Goal: Transaction & Acquisition: Download file/media

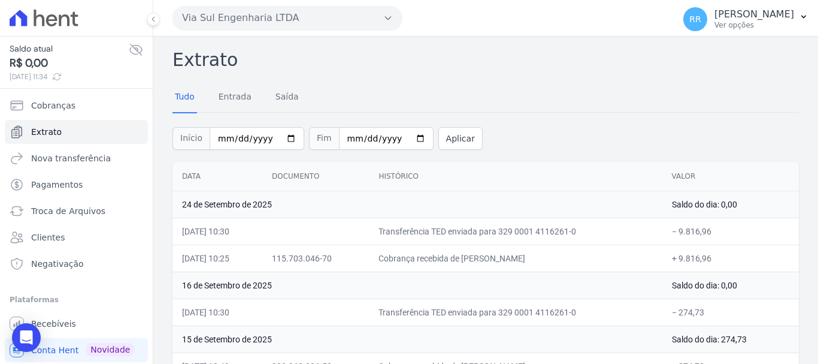
click at [266, 18] on button "Via Sul Engenharia LTDA" at bounding box center [288, 18] width 230 height 24
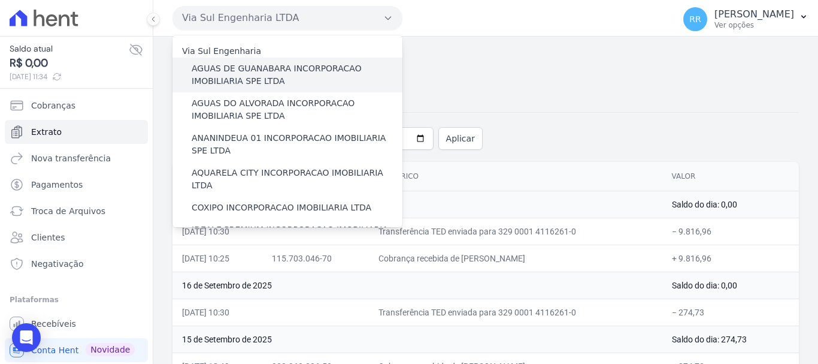
click at [273, 77] on label "AGUAS DE GUANABARA INCORPORACAO IMOBILIARIA SPE LTDA" at bounding box center [297, 74] width 211 height 25
click at [0, 0] on input "AGUAS DE GUANABARA INCORPORACAO IMOBILIARIA SPE LTDA" at bounding box center [0, 0] width 0 height 0
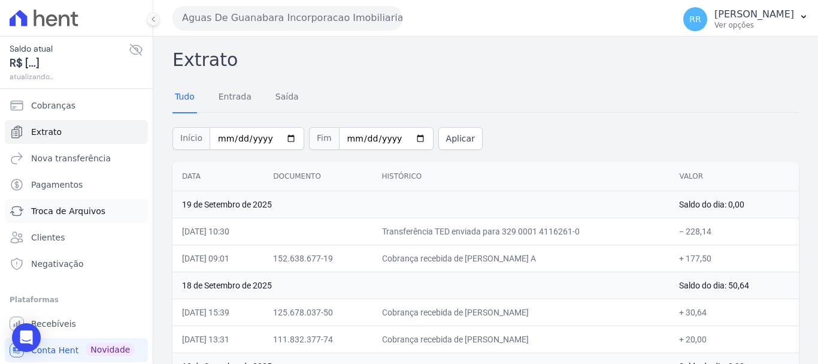
click at [69, 213] on span "Troca de Arquivos" at bounding box center [68, 211] width 74 height 12
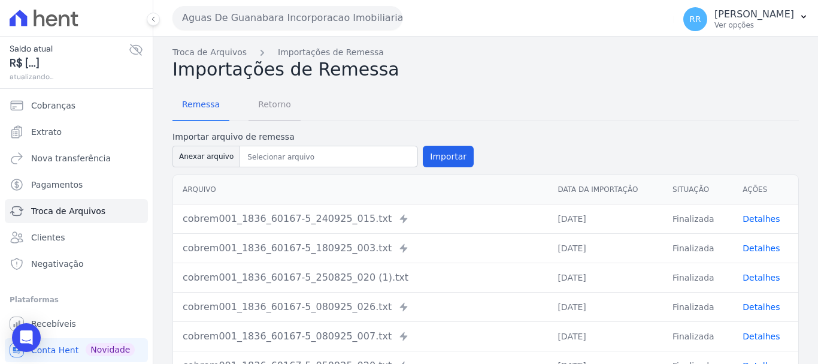
click at [263, 102] on span "Retorno" at bounding box center [274, 104] width 47 height 24
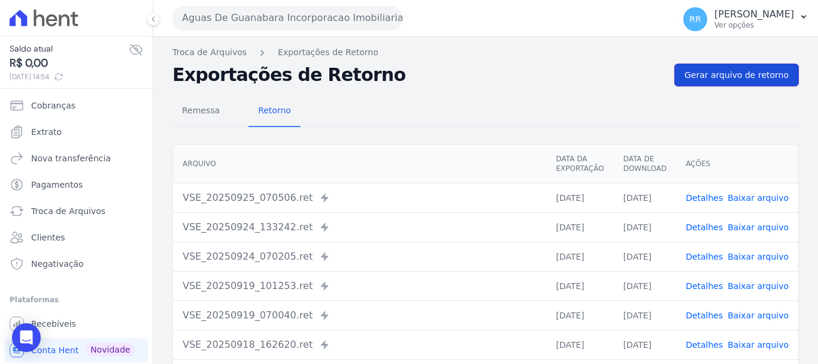
click at [746, 72] on span "Gerar arquivo de retorno" at bounding box center [737, 75] width 104 height 12
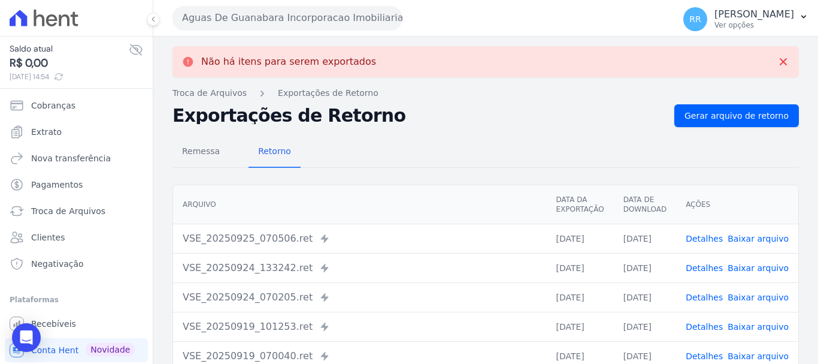
click at [292, 13] on button "Aguas De Guanabara Incorporacao Imobiliaria SPE LTDA" at bounding box center [288, 18] width 230 height 24
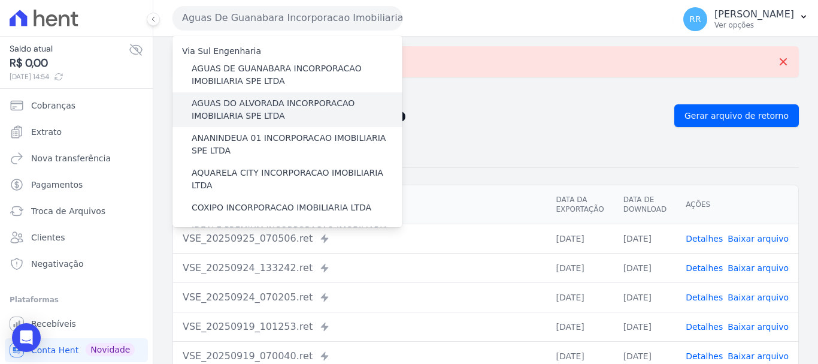
click at [251, 120] on label "AGUAS DO ALVORADA INCORPORACAO IMOBILIARIA SPE LTDA" at bounding box center [297, 109] width 211 height 25
click at [0, 0] on input "AGUAS DO ALVORADA INCORPORACAO IMOBILIARIA SPE LTDA" at bounding box center [0, 0] width 0 height 0
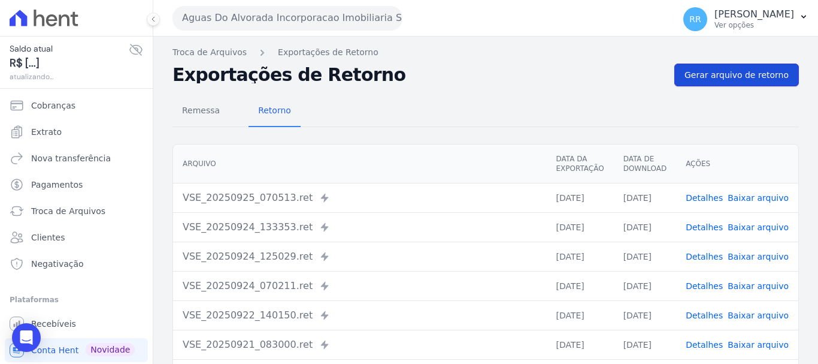
click at [760, 77] on span "Gerar arquivo de retorno" at bounding box center [737, 75] width 104 height 12
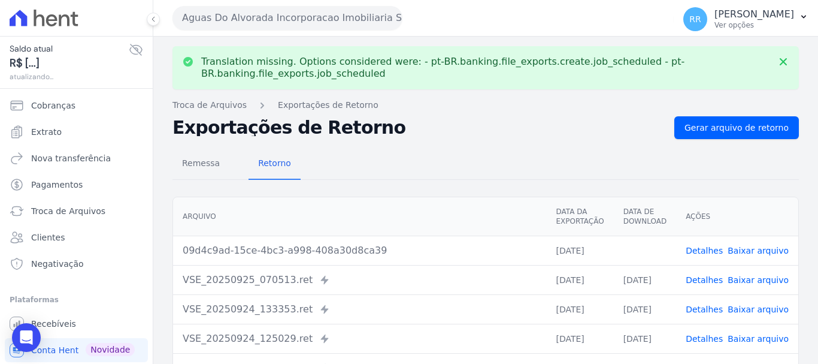
click at [749, 252] on link "Baixar arquivo" at bounding box center [758, 251] width 61 height 10
click at [264, 17] on button "Aguas Do Alvorada Incorporacao Imobiliaria SPE LTDA" at bounding box center [288, 18] width 230 height 24
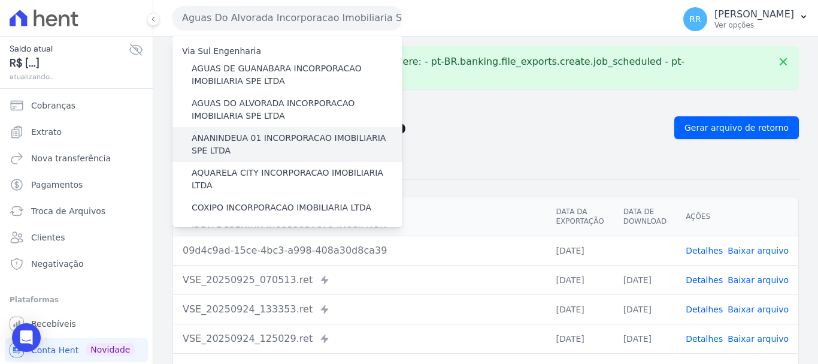
click at [263, 139] on label "ANANINDEUA 01 INCORPORACAO IMOBILIARIA SPE LTDA" at bounding box center [297, 144] width 211 height 25
click at [0, 0] on input "ANANINDEUA 01 INCORPORACAO IMOBILIARIA SPE LTDA" at bounding box center [0, 0] width 0 height 0
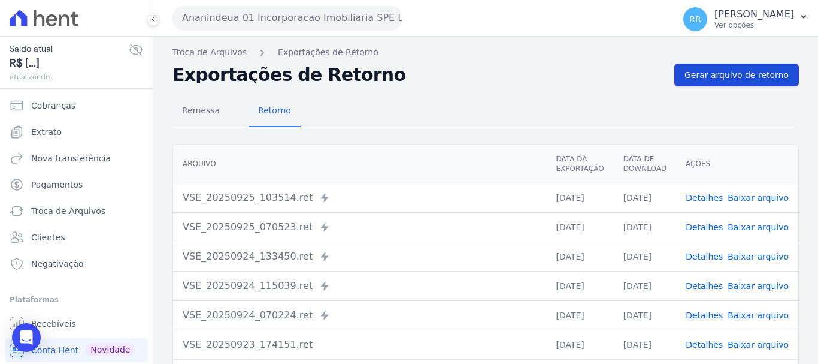
click at [713, 81] on link "Gerar arquivo de retorno" at bounding box center [737, 75] width 125 height 23
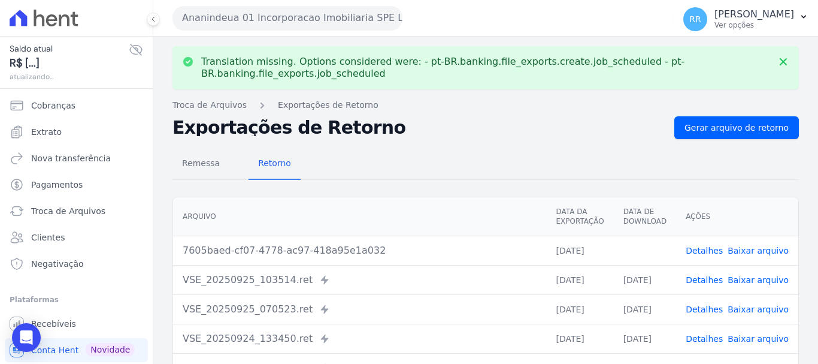
click at [746, 249] on link "Baixar arquivo" at bounding box center [758, 251] width 61 height 10
click at [347, 14] on button "Ananindeua 01 Incorporacao Imobiliaria SPE LTDA" at bounding box center [288, 18] width 230 height 24
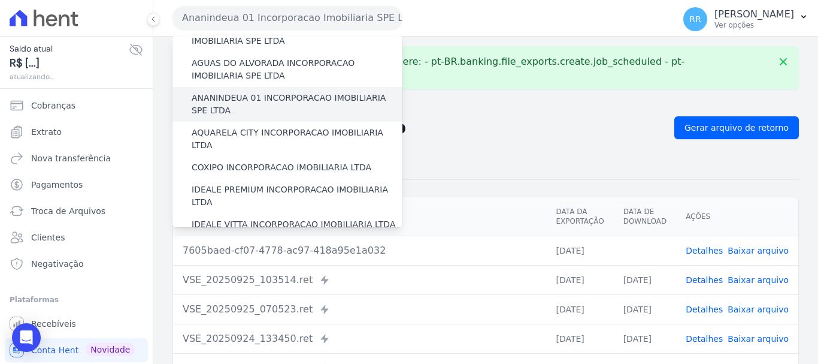
scroll to position [60, 0]
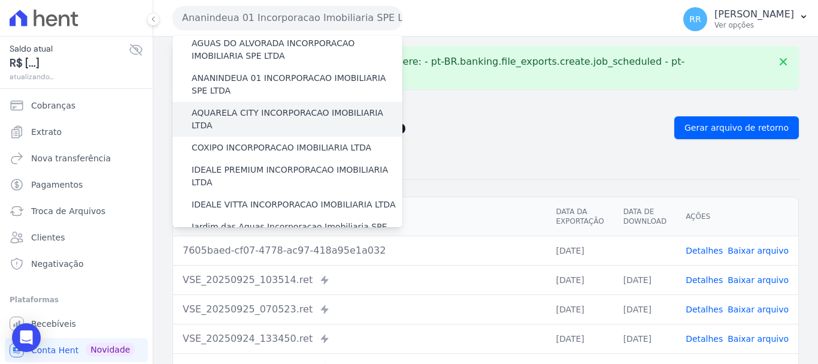
click at [317, 111] on label "AQUARELA CITY INCORPORACAO IMOBILIARIA LTDA" at bounding box center [297, 119] width 211 height 25
click at [0, 0] on input "AQUARELA CITY INCORPORACAO IMOBILIARIA LTDA" at bounding box center [0, 0] width 0 height 0
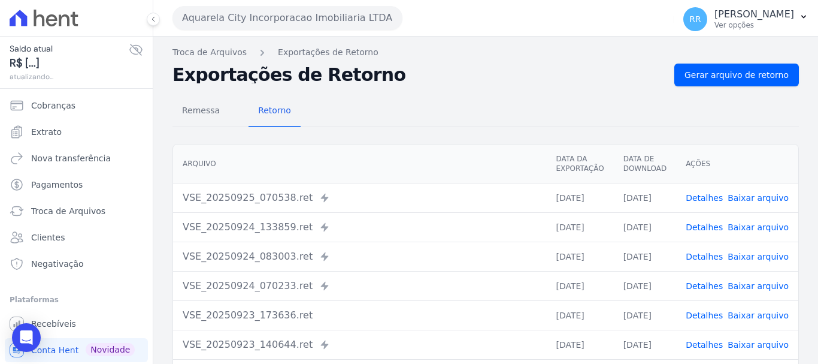
click at [739, 93] on div "Remessa Retorno Arquivo Data da Exportação Data de Download Ações VSE_20250925_…" at bounding box center [486, 302] width 627 height 433
click at [746, 74] on span "Gerar arquivo de retorno" at bounding box center [737, 75] width 104 height 12
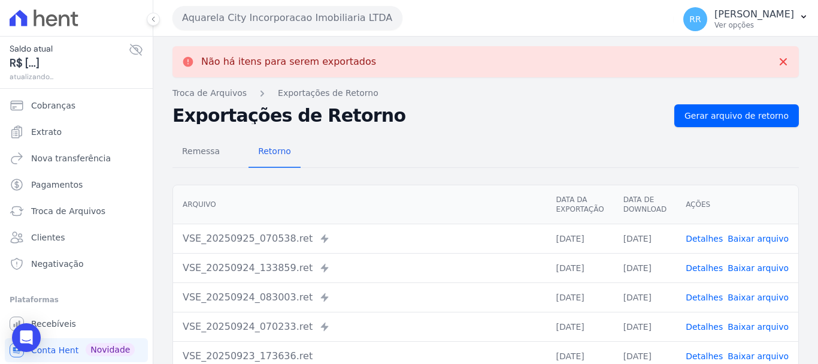
click at [329, 26] on button "Aquarela City Incorporacao Imobiliaria LTDA" at bounding box center [288, 18] width 230 height 24
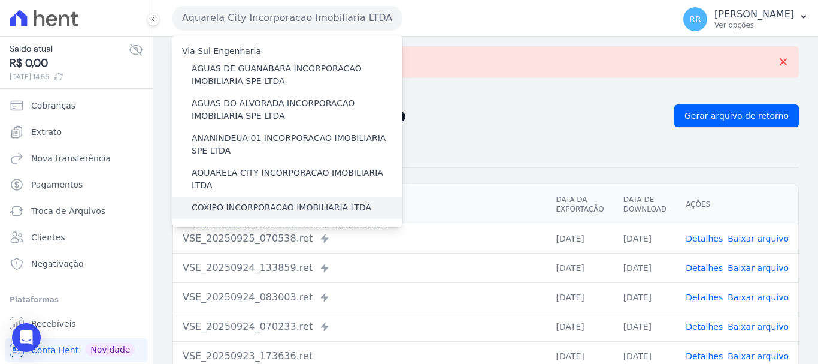
click at [262, 201] on label "COXIPO INCORPORACAO IMOBILIARIA LTDA" at bounding box center [282, 207] width 180 height 13
click at [0, 0] on input "COXIPO INCORPORACAO IMOBILIARIA LTDA" at bounding box center [0, 0] width 0 height 0
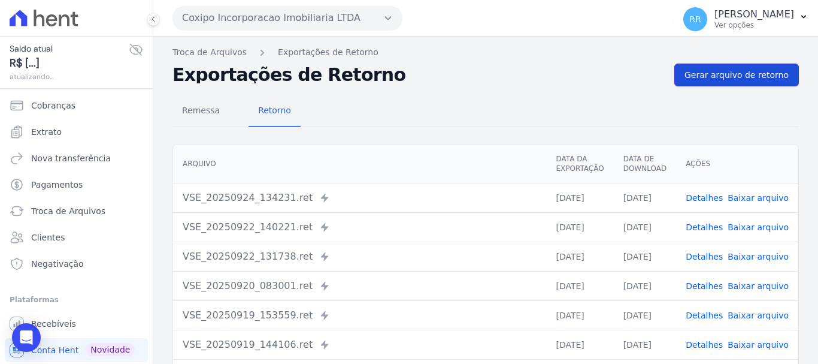
click at [728, 78] on span "Gerar arquivo de retorno" at bounding box center [737, 75] width 104 height 12
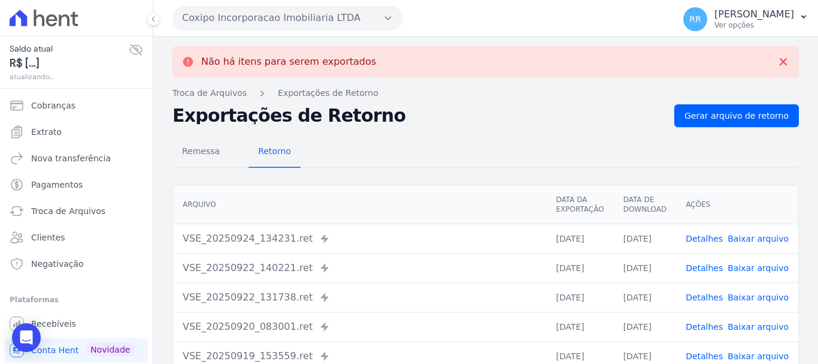
click at [251, 16] on button "Coxipo Incorporacao Imobiliaria LTDA" at bounding box center [288, 18] width 230 height 24
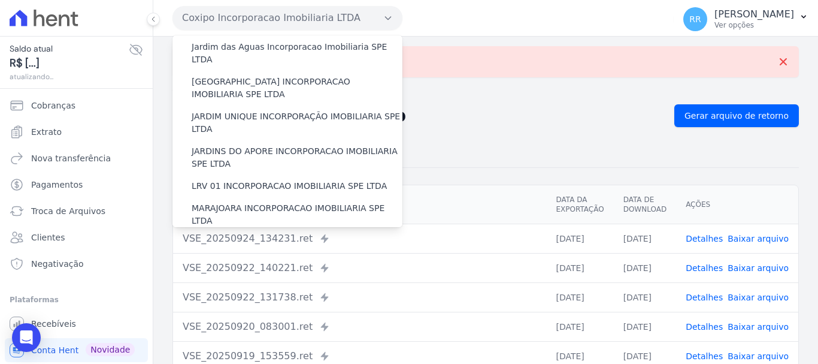
scroll to position [180, 0]
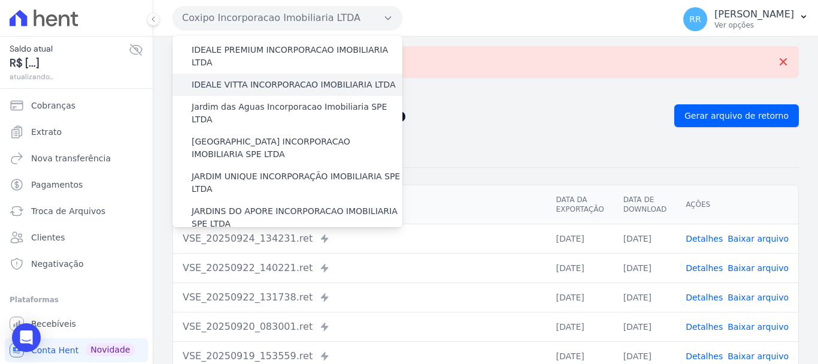
click at [264, 78] on label "IDEALE VITTA INCORPORACAO IMOBILIARIA LTDA" at bounding box center [294, 84] width 204 height 13
click at [0, 0] on input "IDEALE VITTA INCORPORACAO IMOBILIARIA LTDA" at bounding box center [0, 0] width 0 height 0
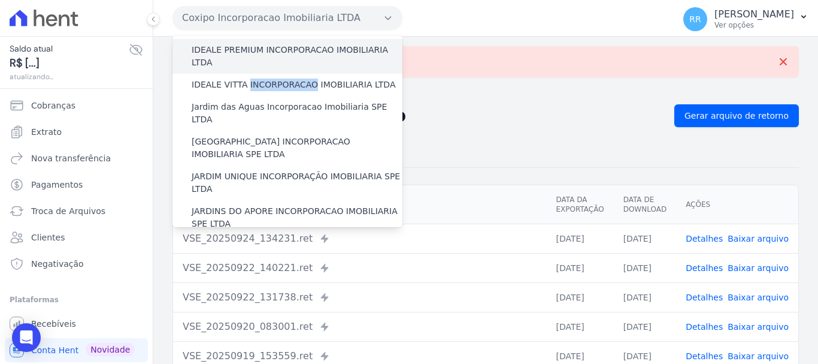
scroll to position [0, 0]
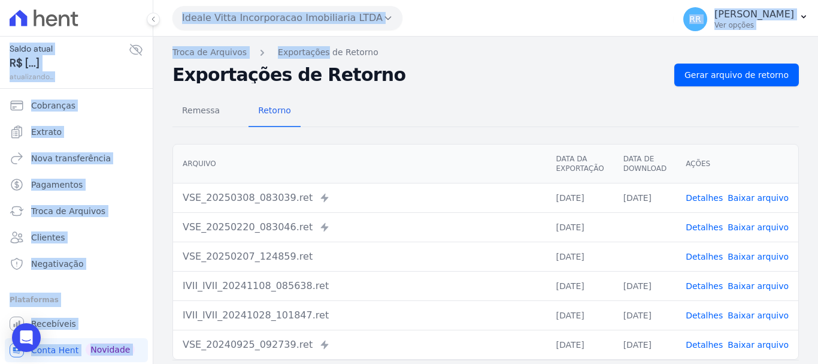
drag, startPoint x: 264, startPoint y: 60, endPoint x: 280, endPoint y: 46, distance: 20.8
click at [296, 15] on button "Ideale Vitta Incorporacao Imobiliaria LTDA" at bounding box center [288, 18] width 230 height 24
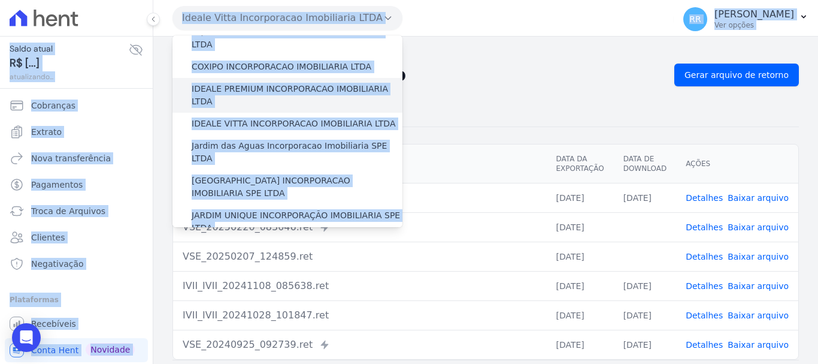
scroll to position [120, 0]
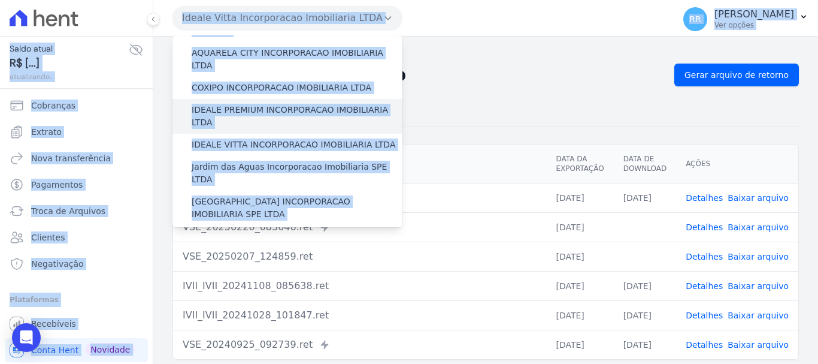
click at [250, 104] on label "IDEALE PREMIUM INCORPORACAO IMOBILIARIA LTDA" at bounding box center [297, 116] width 211 height 25
click at [0, 0] on input "IDEALE PREMIUM INCORPORACAO IMOBILIARIA LTDA" at bounding box center [0, 0] width 0 height 0
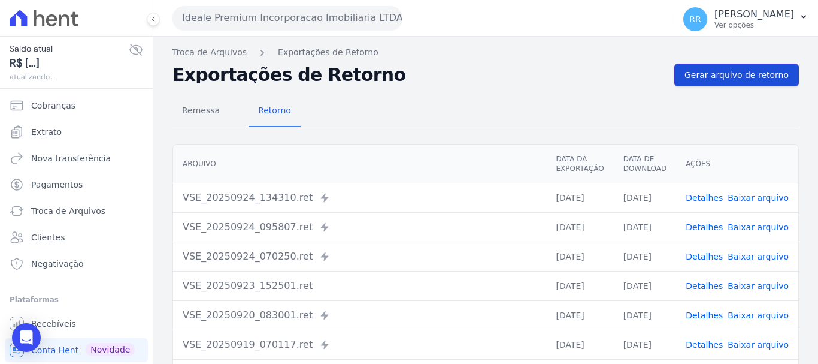
click at [706, 68] on link "Gerar arquivo de retorno" at bounding box center [737, 75] width 125 height 23
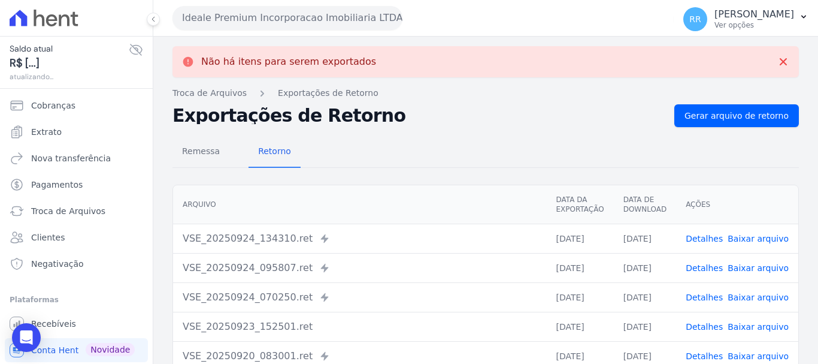
click at [279, 22] on button "Ideale Premium Incorporacao Imobiliaria LTDA" at bounding box center [288, 18] width 230 height 24
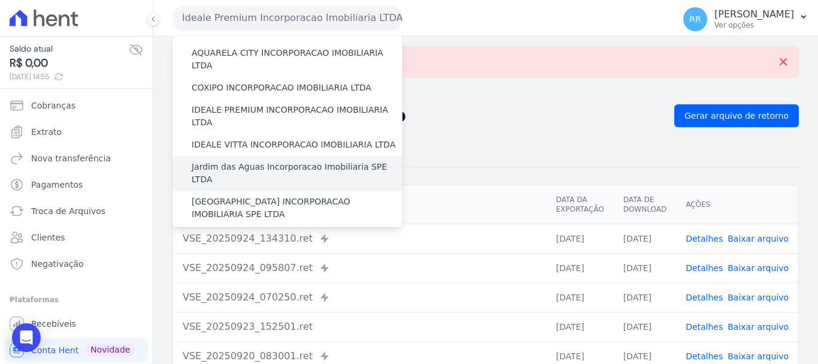
click at [283, 161] on label "Jardim das Aguas Incorporacao Imobiliaria SPE LTDA" at bounding box center [297, 173] width 211 height 25
click at [0, 0] on input "Jardim das Aguas Incorporacao Imobiliaria SPE LTDA" at bounding box center [0, 0] width 0 height 0
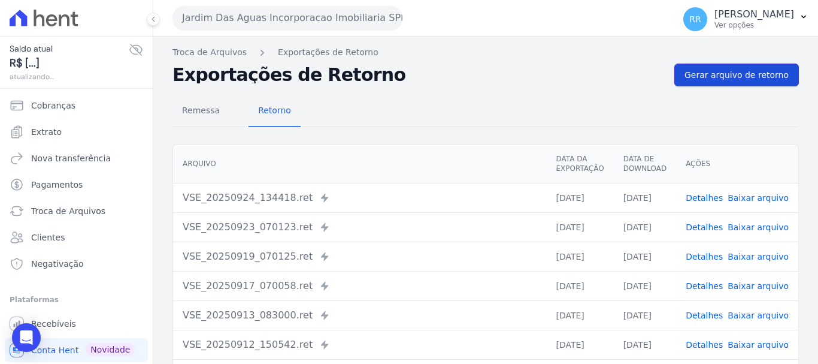
click at [696, 77] on span "Gerar arquivo de retorno" at bounding box center [737, 75] width 104 height 12
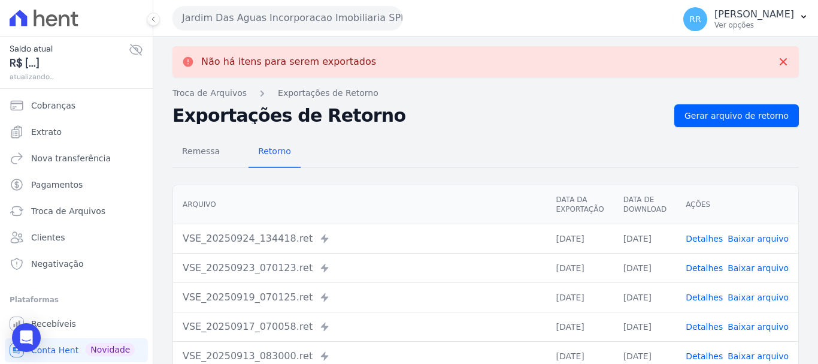
click at [318, 18] on button "Jardim Das Aguas Incorporacao Imobiliaria SPE LTDA" at bounding box center [288, 18] width 230 height 24
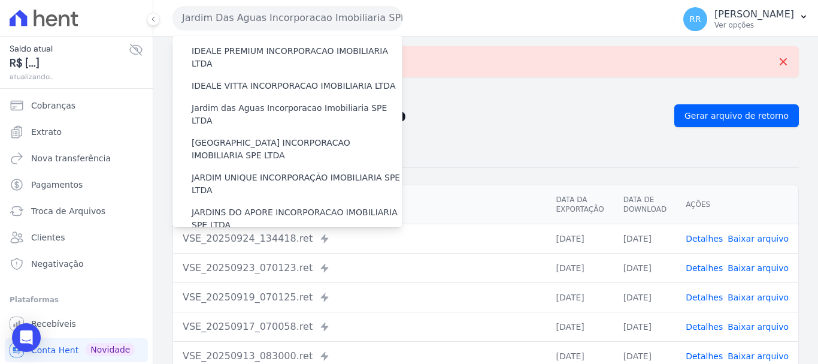
scroll to position [180, 0]
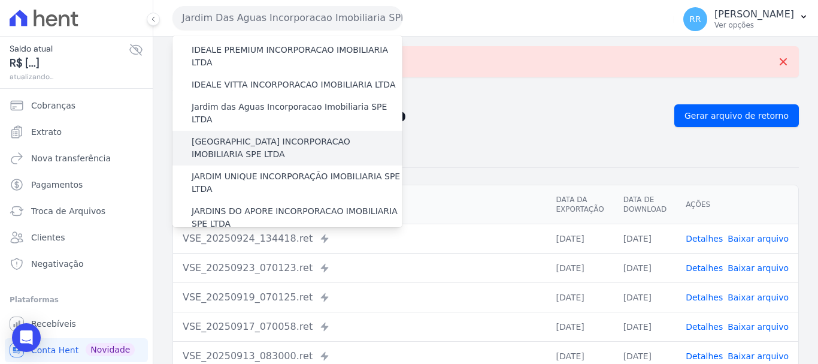
click at [277, 135] on label "[GEOGRAPHIC_DATA] INCORPORACAO IMOBILIARIA SPE LTDA" at bounding box center [297, 147] width 211 height 25
click at [0, 0] on input "[GEOGRAPHIC_DATA] INCORPORACAO IMOBILIARIA SPE LTDA" at bounding box center [0, 0] width 0 height 0
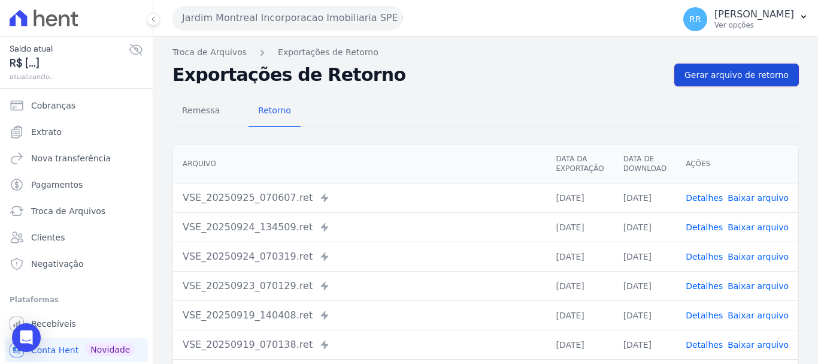
click at [709, 75] on span "Gerar arquivo de retorno" at bounding box center [737, 75] width 104 height 12
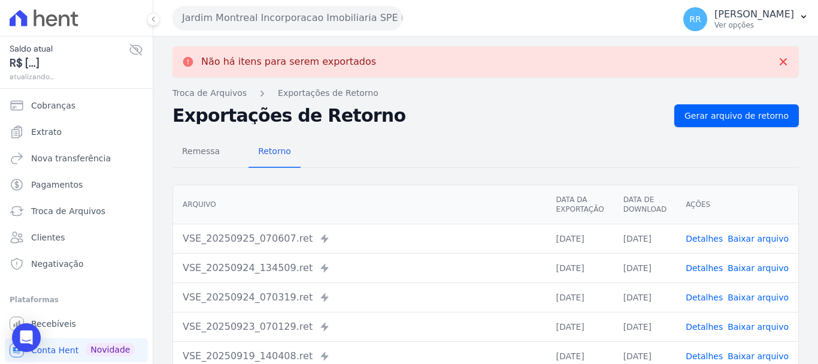
click at [286, 22] on button "Jardim Montreal Incorporacao Imobiliaria SPE LTDA" at bounding box center [288, 18] width 230 height 24
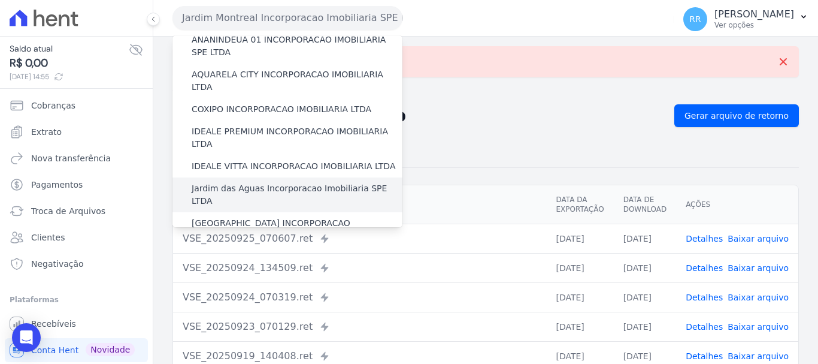
scroll to position [120, 0]
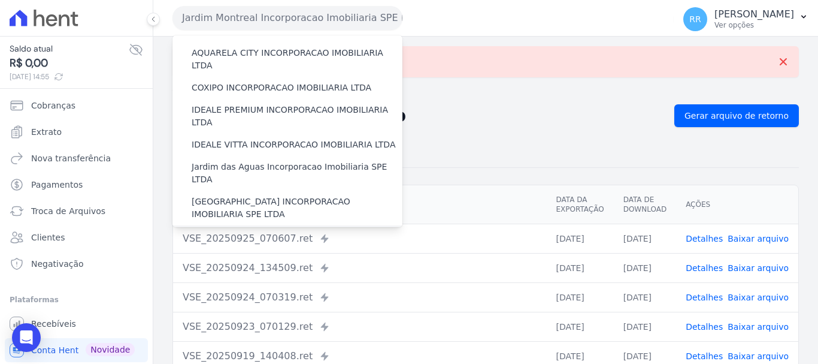
click at [255, 230] on label "JARDIM UNIQUE INCORPORAÇÃO IMOBILIARIA SPE LTDA" at bounding box center [297, 242] width 211 height 25
click at [0, 0] on input "JARDIM UNIQUE INCORPORAÇÃO IMOBILIARIA SPE LTDA" at bounding box center [0, 0] width 0 height 0
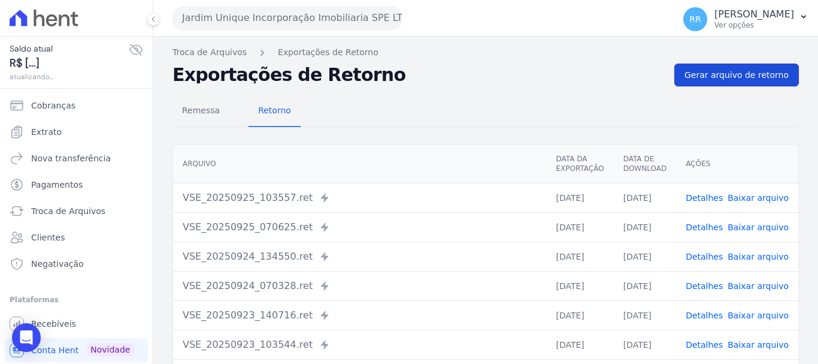
click at [729, 76] on span "Gerar arquivo de retorno" at bounding box center [737, 75] width 104 height 12
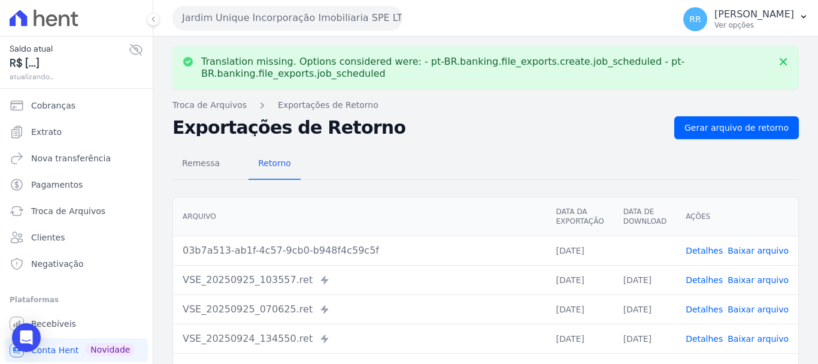
click at [764, 251] on link "Baixar arquivo" at bounding box center [758, 251] width 61 height 10
click at [304, 17] on button "Jardim Unique Incorporação Imobiliaria SPE LTDA" at bounding box center [288, 18] width 230 height 24
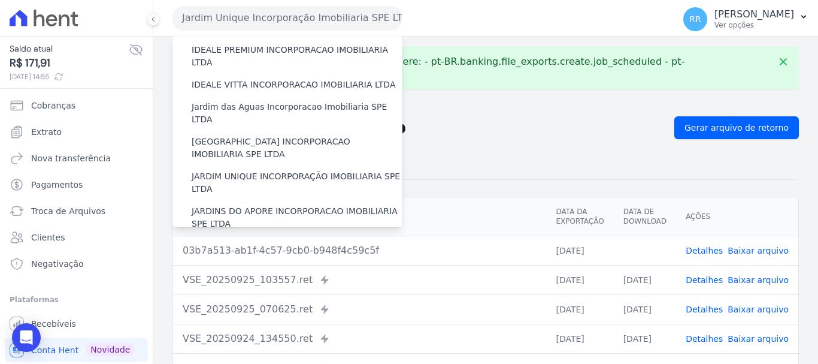
scroll to position [300, 0]
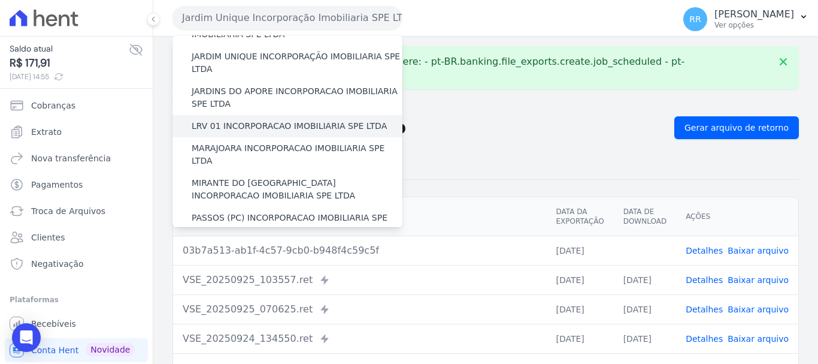
click at [282, 120] on label "LRV 01 INCORPORACAO IMOBILIARIA SPE LTDA" at bounding box center [289, 126] width 195 height 13
click at [0, 0] on input "LRV 01 INCORPORACAO IMOBILIARIA SPE LTDA" at bounding box center [0, 0] width 0 height 0
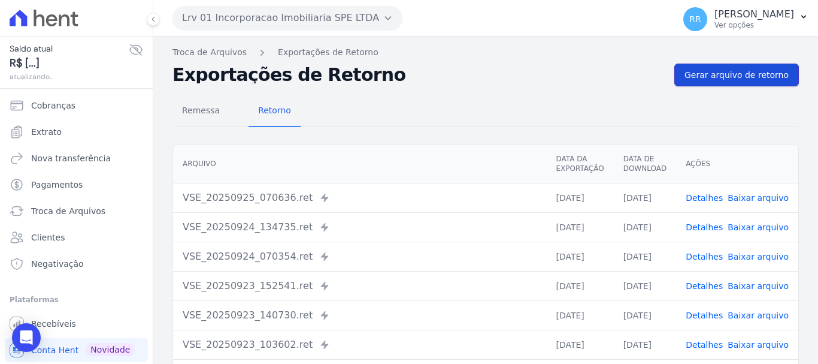
drag, startPoint x: 690, startPoint y: 78, endPoint x: 494, endPoint y: 58, distance: 197.6
click at [690, 78] on span "Gerar arquivo de retorno" at bounding box center [737, 75] width 104 height 12
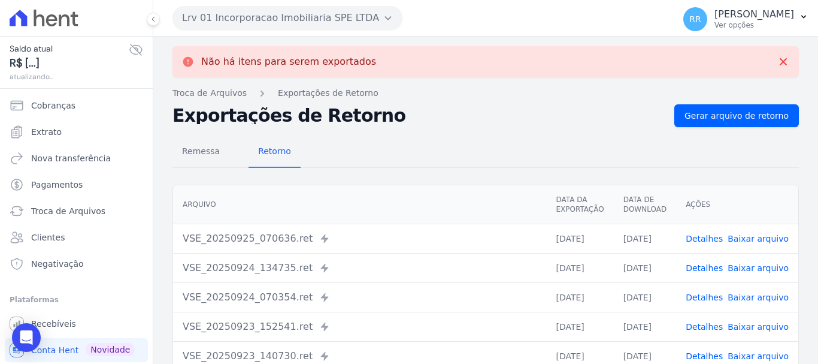
click at [328, 22] on button "Lrv 01 Incorporacao Imobiliaria SPE LTDA" at bounding box center [288, 18] width 230 height 24
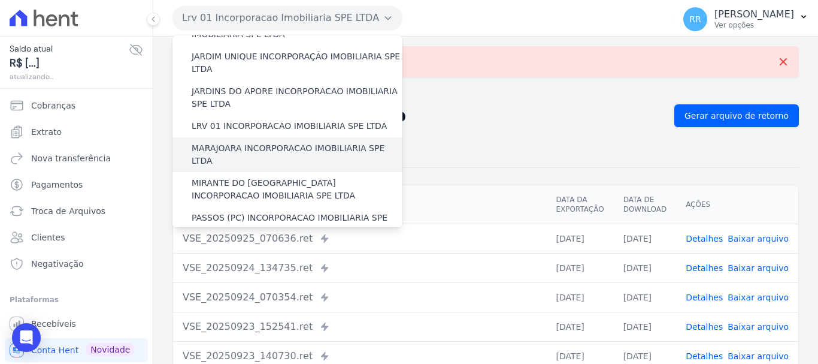
click at [266, 142] on label "MARAJOARA INCORPORACAO IMOBILIARIA SPE LTDA" at bounding box center [297, 154] width 211 height 25
click at [0, 0] on input "MARAJOARA INCORPORACAO IMOBILIARIA SPE LTDA" at bounding box center [0, 0] width 0 height 0
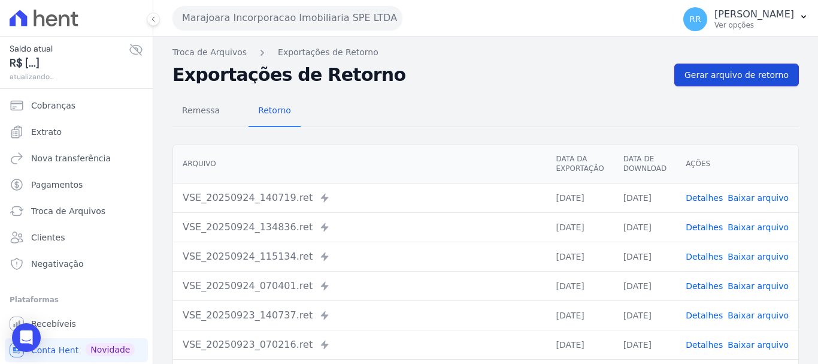
click at [755, 83] on link "Gerar arquivo de retorno" at bounding box center [737, 75] width 125 height 23
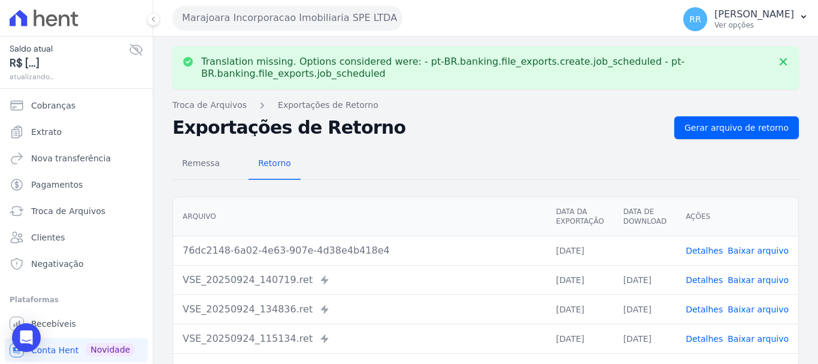
click at [759, 250] on link "Baixar arquivo" at bounding box center [758, 251] width 61 height 10
click at [318, 28] on button "Marajoara Incorporacao Imobiliaria SPE LTDA" at bounding box center [288, 18] width 230 height 24
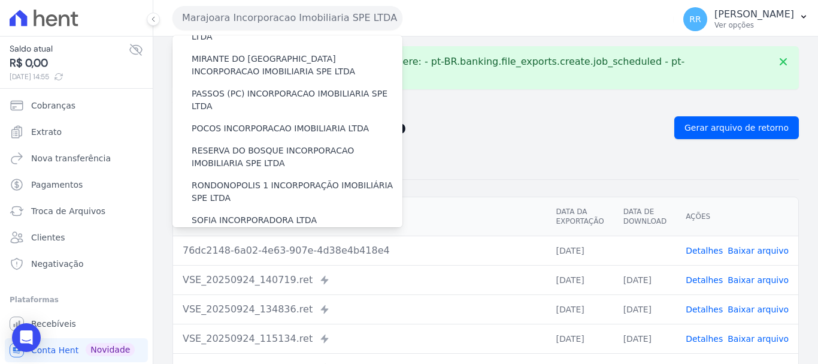
scroll to position [359, 0]
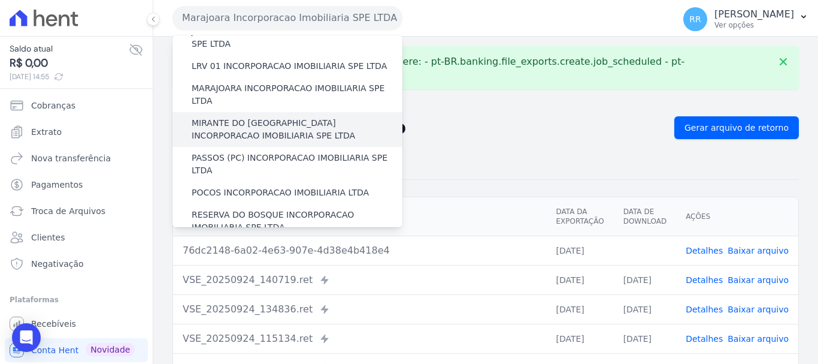
click at [282, 117] on label "[PERSON_NAME] DO [GEOGRAPHIC_DATA] INCORPORACAO IMOBILIARIA SPE LTDA" at bounding box center [297, 129] width 211 height 25
click at [0, 0] on input "[PERSON_NAME] DO [GEOGRAPHIC_DATA] INCORPORACAO IMOBILIARIA SPE LTDA" at bounding box center [0, 0] width 0 height 0
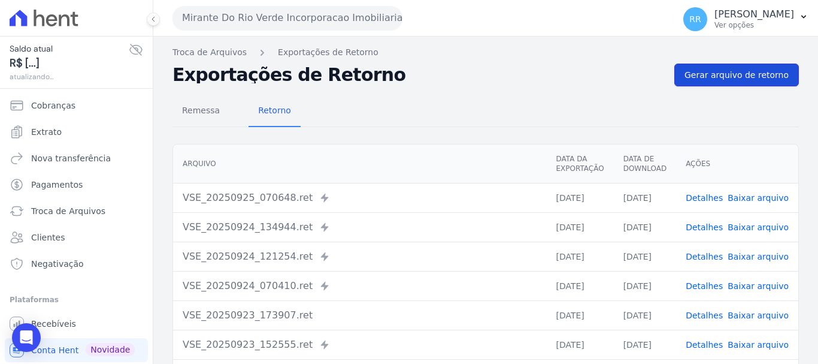
click at [732, 79] on span "Gerar arquivo de retorno" at bounding box center [737, 75] width 104 height 12
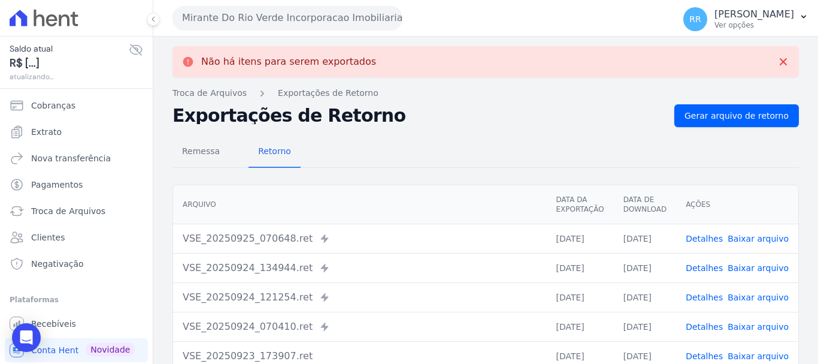
click at [362, 17] on button "Mirante Do Rio Verde Incorporacao Imobiliaria SPE LTDA" at bounding box center [288, 18] width 230 height 24
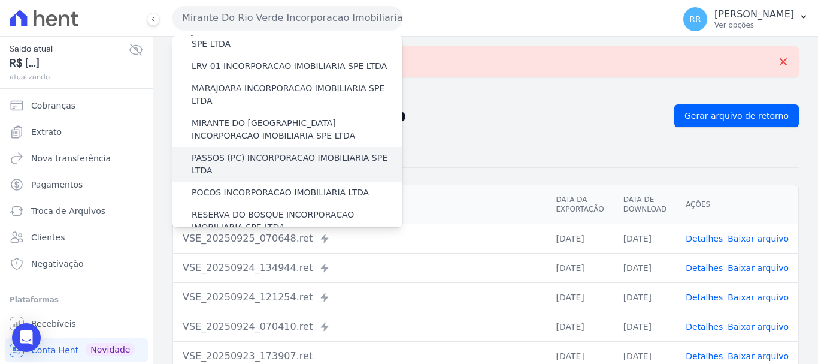
click at [259, 152] on label "PASSOS (PC) INCORPORACAO IMOBILIARIA SPE LTDA" at bounding box center [297, 164] width 211 height 25
click at [0, 0] on input "PASSOS (PC) INCORPORACAO IMOBILIARIA SPE LTDA" at bounding box center [0, 0] width 0 height 0
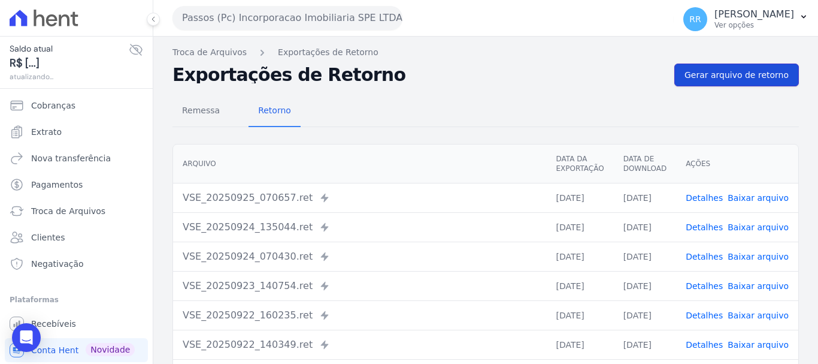
click at [759, 66] on link "Gerar arquivo de retorno" at bounding box center [737, 75] width 125 height 23
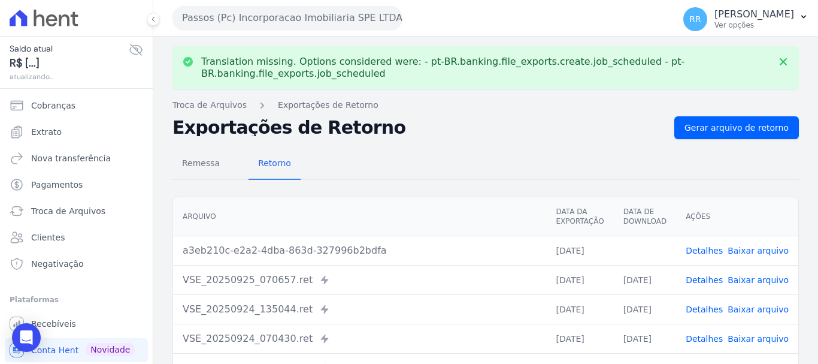
click at [749, 252] on link "Baixar arquivo" at bounding box center [758, 251] width 61 height 10
click at [267, 22] on button "Passos (Pc) Incorporacao Imobiliaria SPE LTDA" at bounding box center [288, 18] width 230 height 24
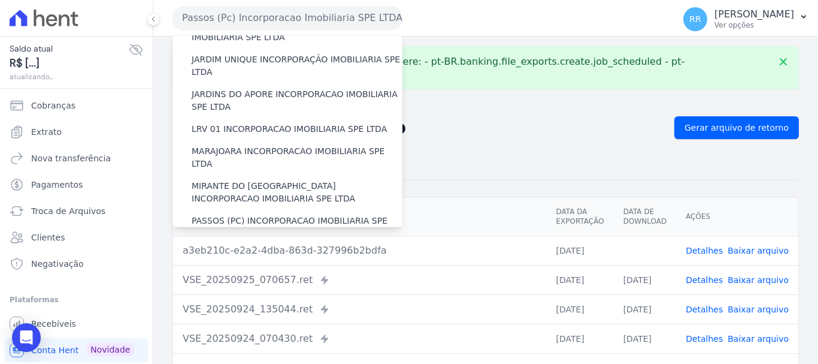
scroll to position [300, 0]
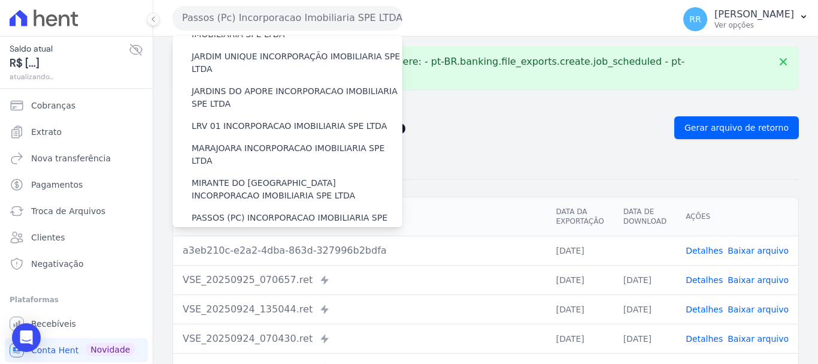
click at [261, 246] on label "POCOS INCORPORACAO IMOBILIARIA LTDA" at bounding box center [280, 252] width 177 height 13
click at [0, 0] on input "POCOS INCORPORACAO IMOBILIARIA LTDA" at bounding box center [0, 0] width 0 height 0
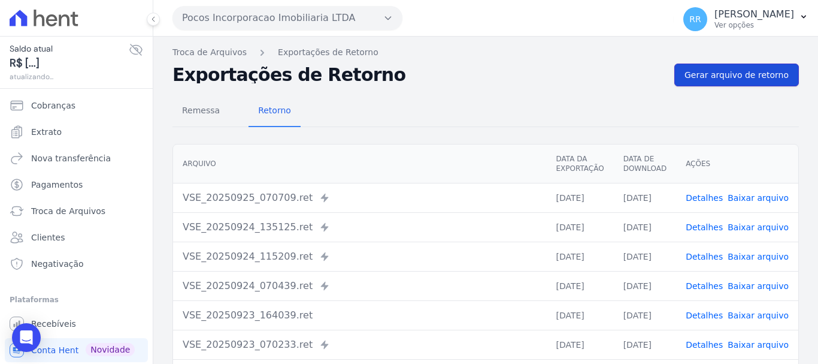
click at [727, 81] on link "Gerar arquivo de retorno" at bounding box center [737, 75] width 125 height 23
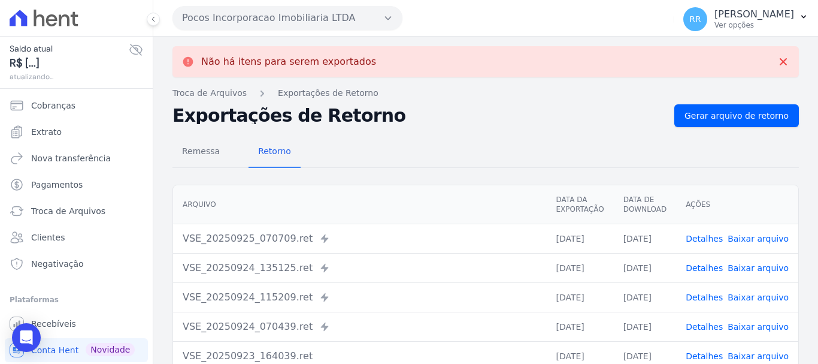
click at [306, 23] on button "Pocos Incorporacao Imobiliaria LTDA" at bounding box center [288, 18] width 230 height 24
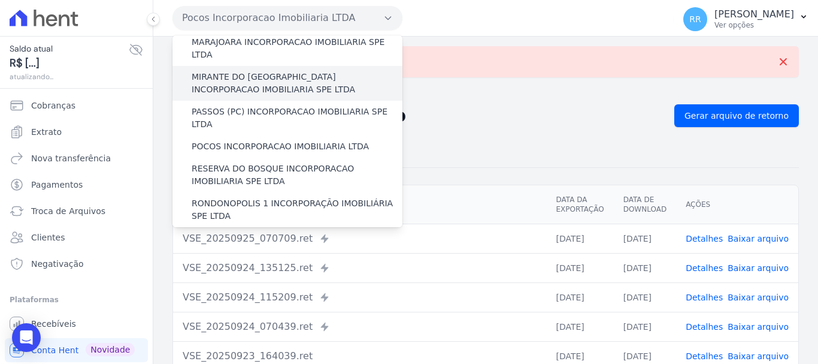
scroll to position [419, 0]
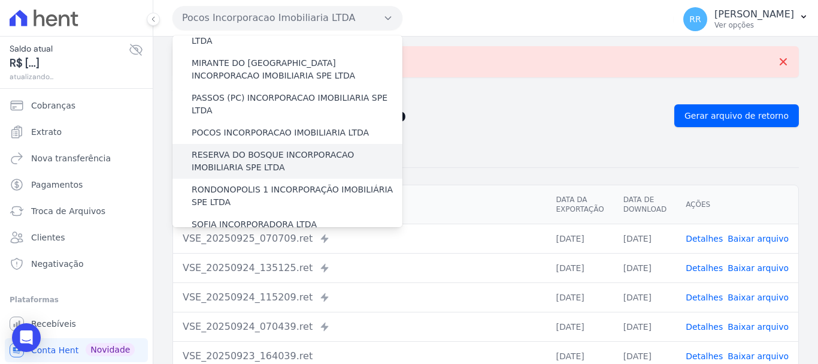
click at [275, 149] on label "RESERVA DO BOSQUE INCORPORACAO IMOBILIARIA SPE LTDA" at bounding box center [297, 161] width 211 height 25
click at [0, 0] on input "RESERVA DO BOSQUE INCORPORACAO IMOBILIARIA SPE LTDA" at bounding box center [0, 0] width 0 height 0
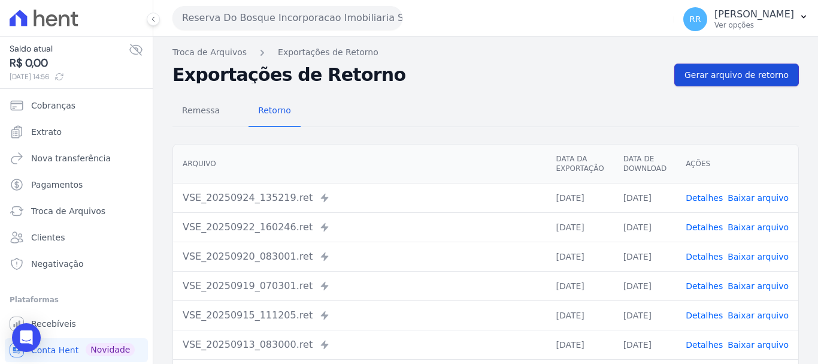
click at [702, 82] on link "Gerar arquivo de retorno" at bounding box center [737, 75] width 125 height 23
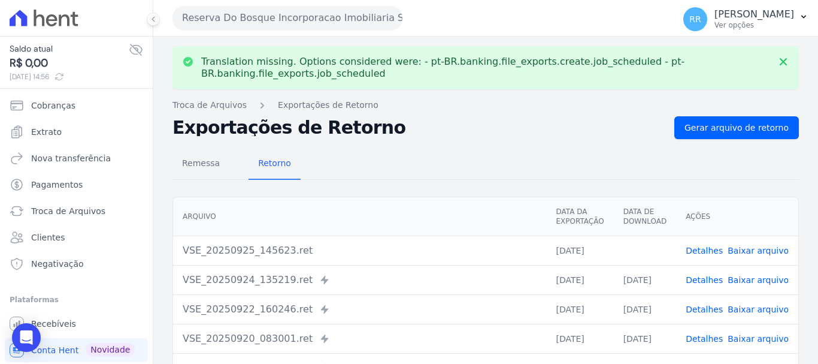
click at [762, 249] on link "Baixar arquivo" at bounding box center [758, 251] width 61 height 10
click at [306, 18] on button "Reserva Do Bosque Incorporacao Imobiliaria SPE LTDA" at bounding box center [288, 18] width 230 height 24
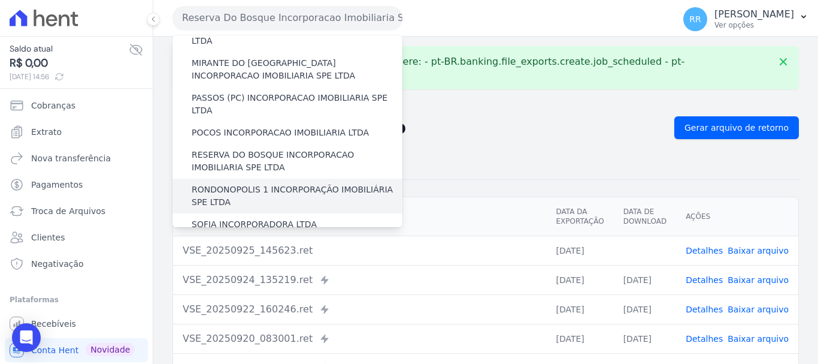
click at [253, 183] on label "RONDONOPOLIS 1 INCORPORAÇÃO IMOBILIÁRIA SPE LTDA" at bounding box center [297, 195] width 211 height 25
click at [0, 0] on input "RONDONOPOLIS 1 INCORPORAÇÃO IMOBILIÁRIA SPE LTDA" at bounding box center [0, 0] width 0 height 0
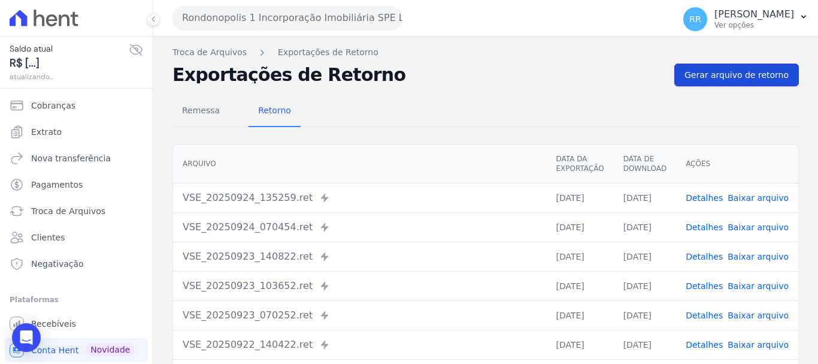
click at [715, 75] on span "Gerar arquivo de retorno" at bounding box center [737, 75] width 104 height 12
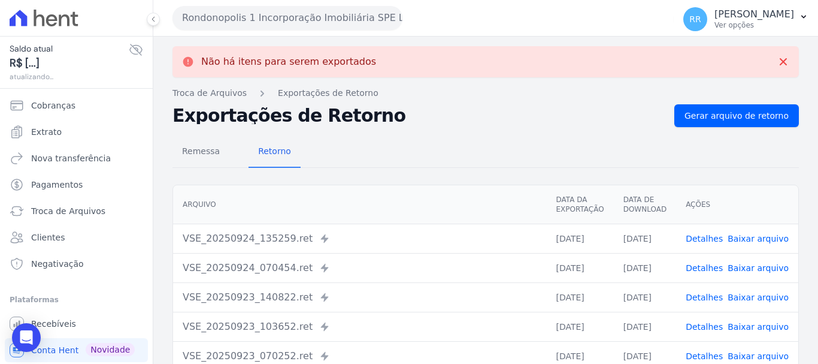
click at [318, 8] on button "Rondonopolis 1 Incorporação Imobiliária SPE LTDA" at bounding box center [288, 18] width 230 height 24
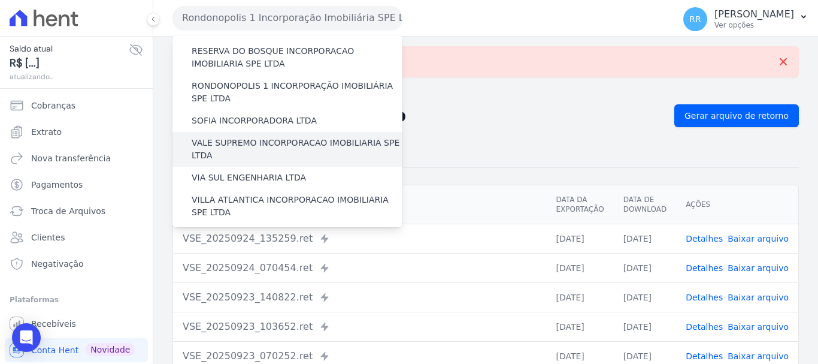
scroll to position [463, 0]
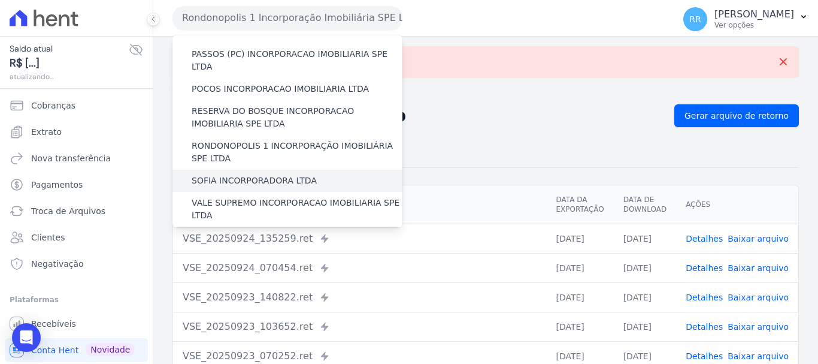
click at [258, 174] on label "SOFIA INCORPORADORA LTDA" at bounding box center [254, 180] width 125 height 13
click at [0, 0] on input "SOFIA INCORPORADORA LTDA" at bounding box center [0, 0] width 0 height 0
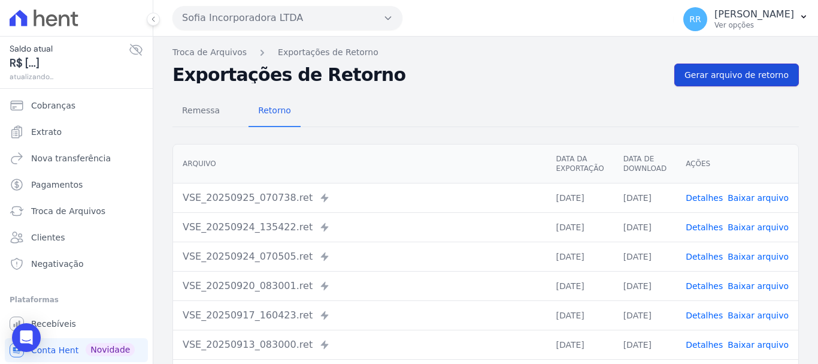
click at [748, 72] on span "Gerar arquivo de retorno" at bounding box center [737, 75] width 104 height 12
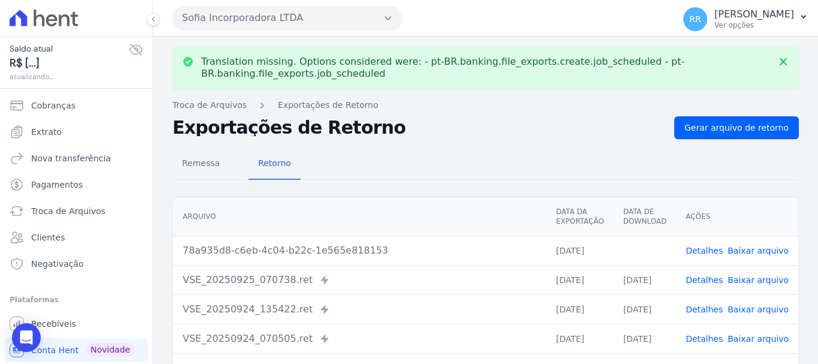
click at [268, 22] on button "Sofia Incorporadora LTDA" at bounding box center [288, 18] width 230 height 24
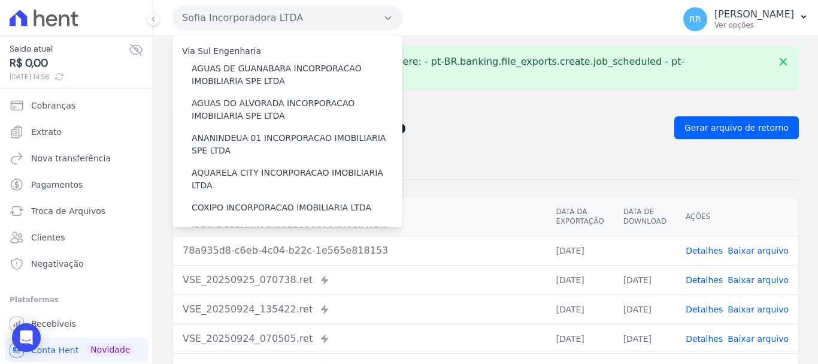
click at [771, 255] on link "Baixar arquivo" at bounding box center [758, 251] width 61 height 10
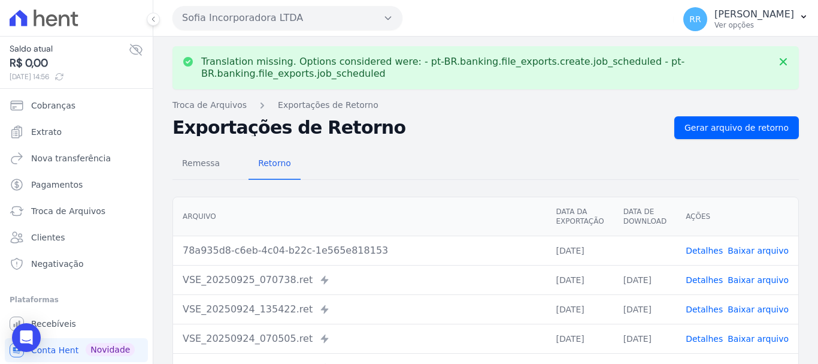
click at [303, 27] on button "Sofia Incorporadora LTDA" at bounding box center [288, 18] width 230 height 24
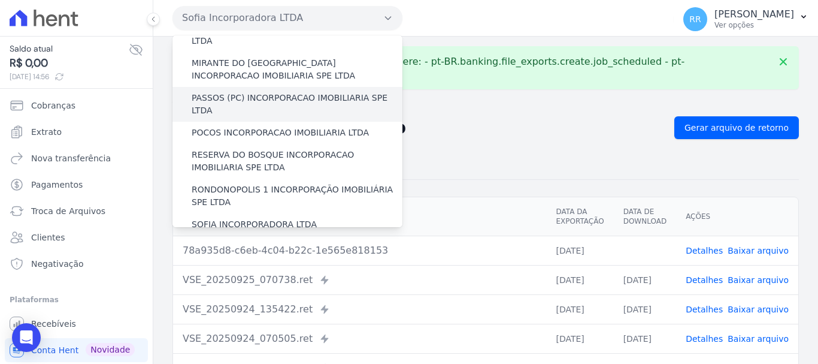
scroll to position [479, 0]
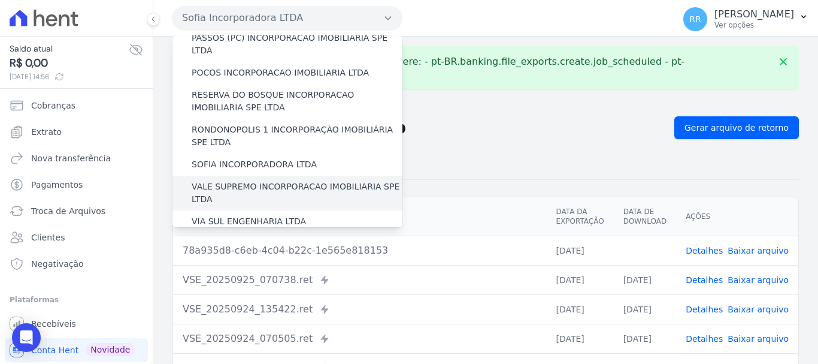
click at [234, 180] on label "VALE SUPREMO INCORPORACAO IMOBILIARIA SPE LTDA" at bounding box center [297, 192] width 211 height 25
click at [0, 0] on input "VALE SUPREMO INCORPORACAO IMOBILIARIA SPE LTDA" at bounding box center [0, 0] width 0 height 0
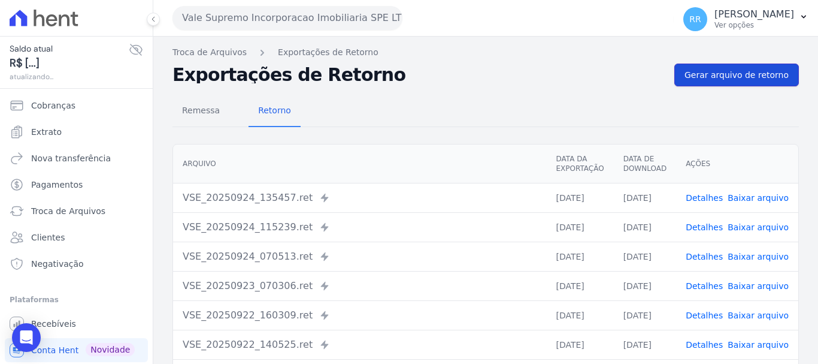
drag, startPoint x: 740, startPoint y: 64, endPoint x: 726, endPoint y: 68, distance: 14.2
click at [740, 64] on link "Gerar arquivo de retorno" at bounding box center [737, 75] width 125 height 23
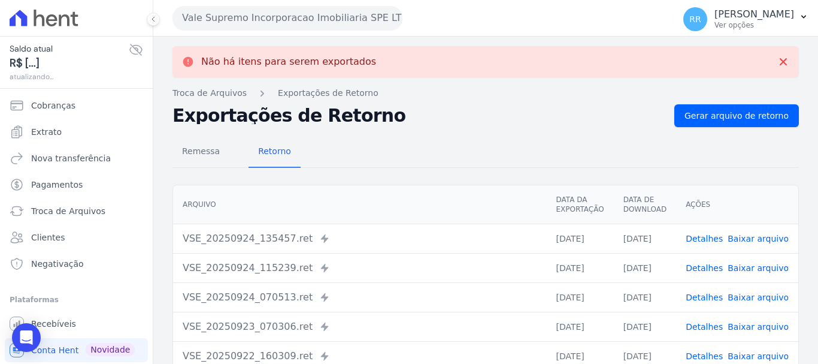
click at [274, 19] on button "Vale Supremo Incorporacao Imobiliaria SPE LTDA" at bounding box center [288, 18] width 230 height 24
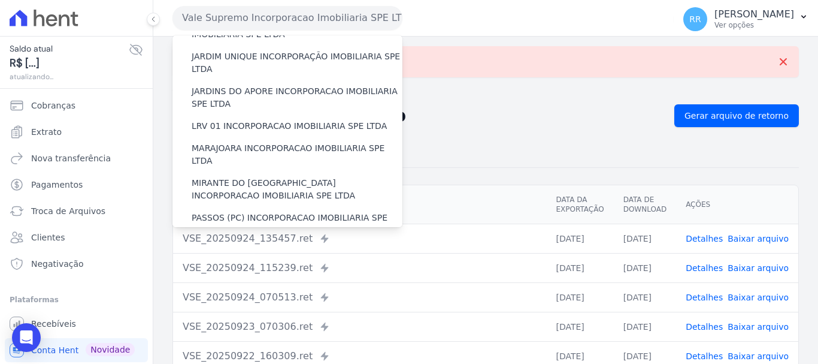
scroll to position [523, 0]
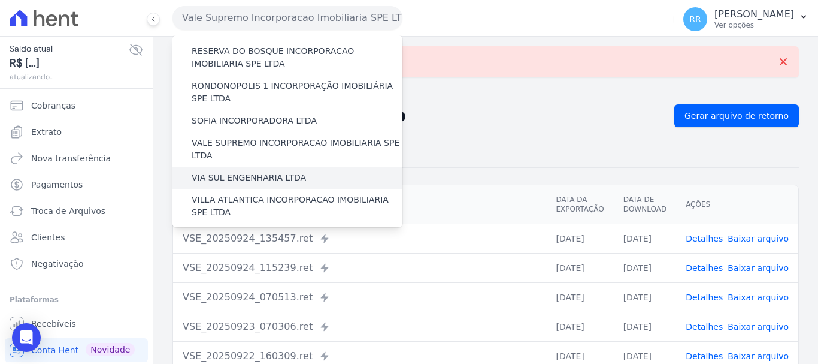
click at [277, 171] on label "VIA SUL ENGENHARIA LTDA" at bounding box center [249, 177] width 114 height 13
click at [0, 0] on input "VIA SUL ENGENHARIA LTDA" at bounding box center [0, 0] width 0 height 0
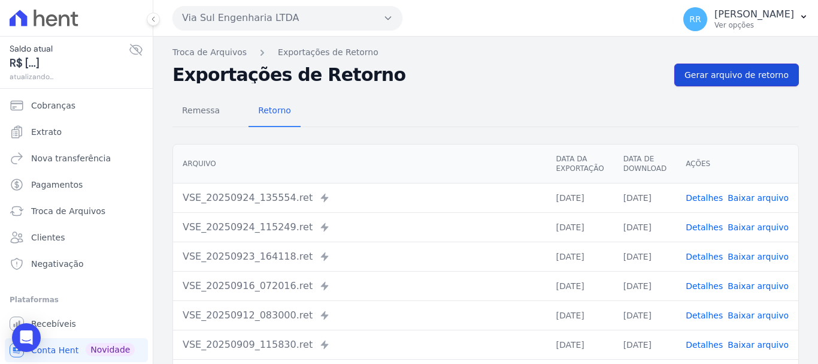
click at [752, 80] on span "Gerar arquivo de retorno" at bounding box center [737, 75] width 104 height 12
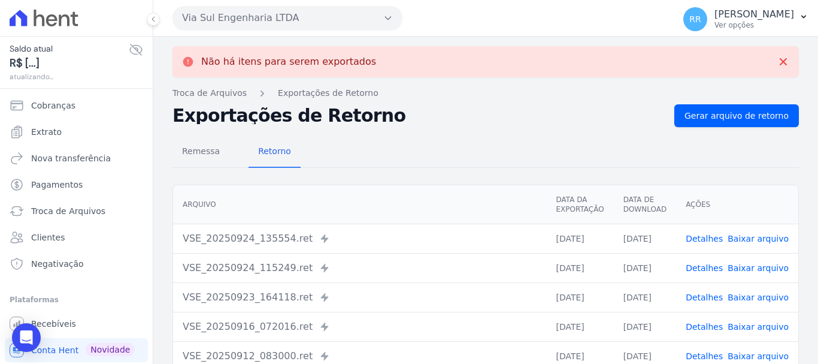
click at [371, 17] on button "Via Sul Engenharia LTDA" at bounding box center [288, 18] width 230 height 24
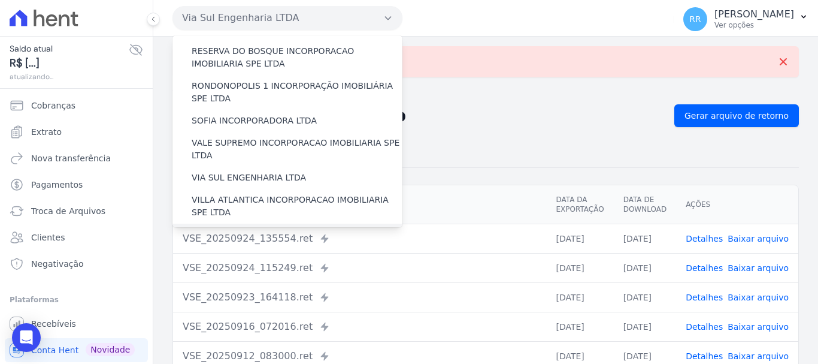
click at [255, 228] on label "[GEOGRAPHIC_DATA][PERSON_NAME] INCORPORACAO IMOBILIARIA SPE LTDA" at bounding box center [297, 240] width 211 height 25
click at [0, 0] on input "[GEOGRAPHIC_DATA][PERSON_NAME] INCORPORACAO IMOBILIARIA SPE LTDA" at bounding box center [0, 0] width 0 height 0
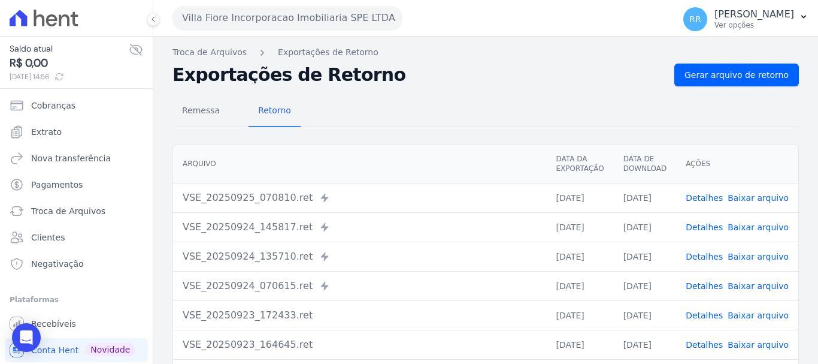
click at [752, 56] on nav "Troca de Arquivos Exportações de Retorno" at bounding box center [486, 52] width 627 height 13
click at [745, 69] on span "Gerar arquivo de retorno" at bounding box center [737, 75] width 104 height 12
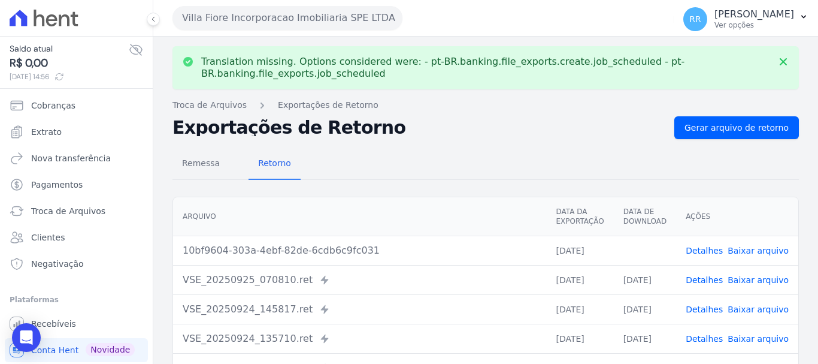
drag, startPoint x: 763, startPoint y: 249, endPoint x: 524, endPoint y: 168, distance: 251.8
click at [762, 249] on link "Baixar arquivo" at bounding box center [758, 251] width 61 height 10
click at [366, 19] on button "Villa Fiore Incorporacao Imobiliaria SPE LTDA" at bounding box center [288, 18] width 230 height 24
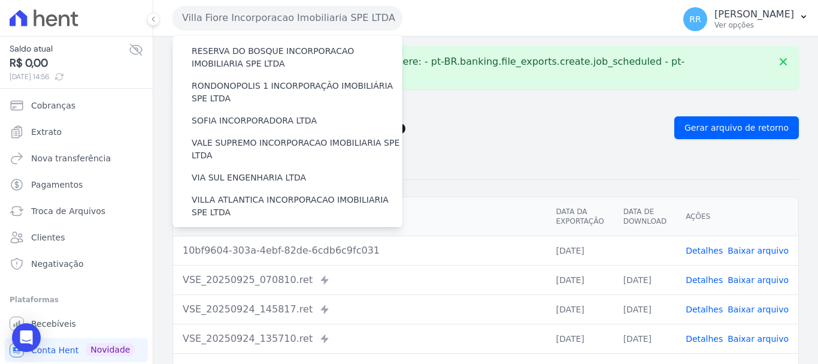
click at [278, 263] on label "VILLA TROPICAL INCORPORAÇÃO IMOBILIÁRIA SPE LTDA" at bounding box center [297, 275] width 211 height 25
click at [0, 0] on input "VILLA TROPICAL INCORPORAÇÃO IMOBILIÁRIA SPE LTDA" at bounding box center [0, 0] width 0 height 0
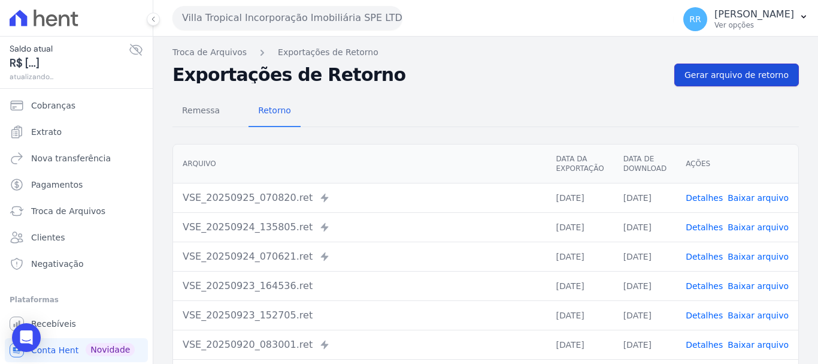
click at [755, 82] on link "Gerar arquivo de retorno" at bounding box center [737, 75] width 125 height 23
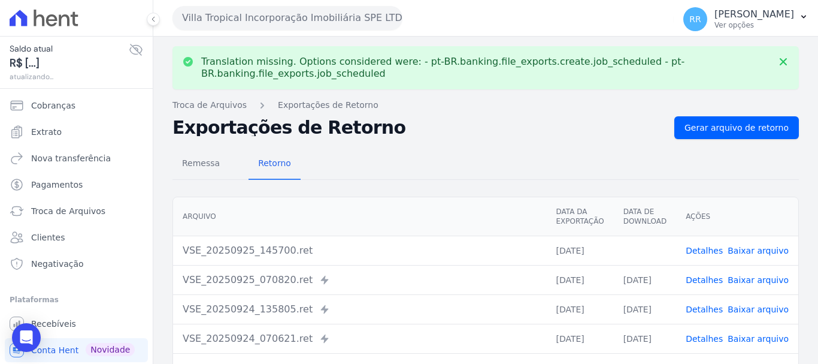
drag, startPoint x: 298, startPoint y: 20, endPoint x: 667, endPoint y: 214, distance: 416.7
click at [638, 212] on div "Villa Tropical Incorporação Imobiliária SPE LTDA Via Sul Engenharia AGUAS DE GU…" at bounding box center [485, 182] width 665 height 364
click at [745, 247] on link "Baixar arquivo" at bounding box center [758, 251] width 61 height 10
click at [266, 17] on button "Villa Tropical Incorporação Imobiliária SPE LTDA" at bounding box center [288, 18] width 230 height 24
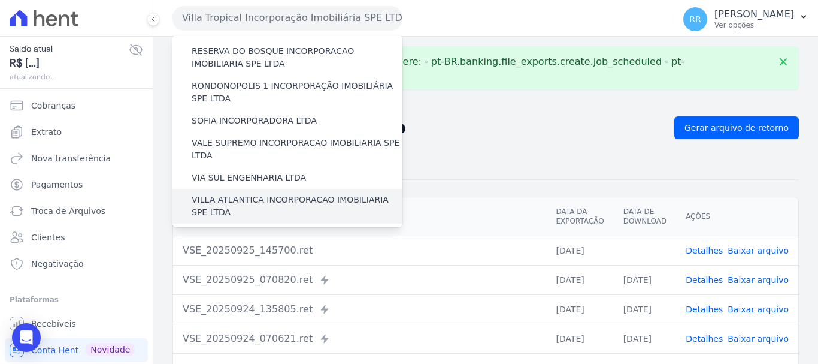
click at [288, 194] on label "VILLA ATLANTICA INCORPORACAO IMOBILIARIA SPE LTDA" at bounding box center [297, 206] width 211 height 25
click at [0, 0] on input "VILLA ATLANTICA INCORPORACAO IMOBILIARIA SPE LTDA" at bounding box center [0, 0] width 0 height 0
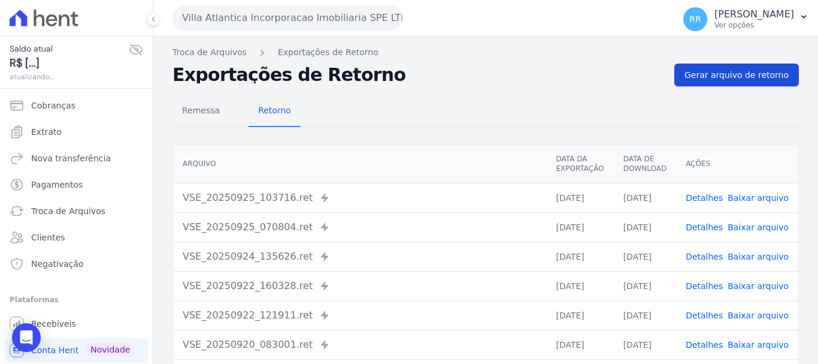
click at [730, 69] on span "Gerar arquivo de retorno" at bounding box center [737, 75] width 104 height 12
click at [350, 32] on div "Villa Atlantica Incorporacao Imobiliaria SPE LTDA Via Sul Engenharia AGUAS DE G…" at bounding box center [421, 17] width 497 height 37
click at [355, 19] on button "Villa Atlantica Incorporacao Imobiliaria SPE LTDA" at bounding box center [288, 18] width 230 height 24
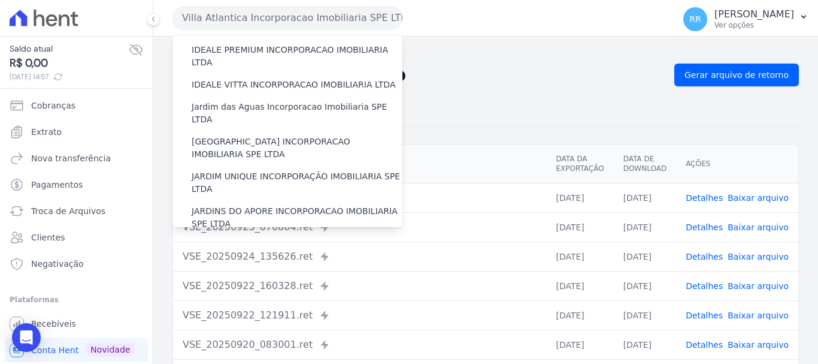
scroll to position [0, 0]
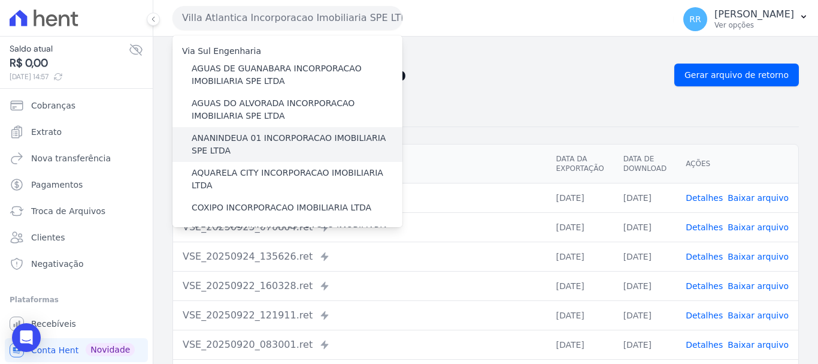
drag, startPoint x: 282, startPoint y: 136, endPoint x: 276, endPoint y: 141, distance: 8.5
click at [282, 136] on label "ANANINDEUA 01 INCORPORACAO IMOBILIARIA SPE LTDA" at bounding box center [297, 144] width 211 height 25
click at [0, 0] on input "ANANINDEUA 01 INCORPORACAO IMOBILIARIA SPE LTDA" at bounding box center [0, 0] width 0 height 0
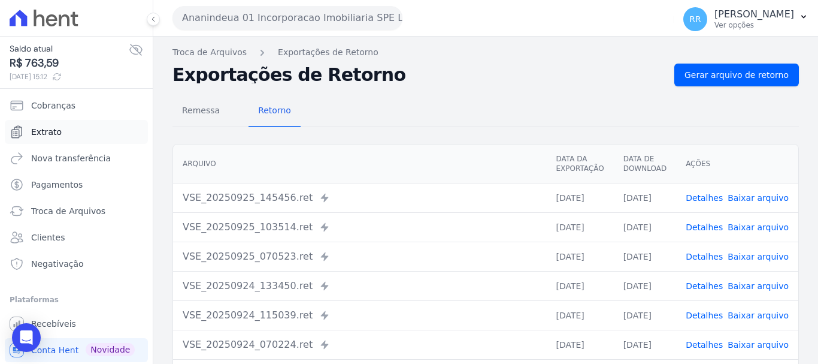
click at [47, 141] on link "Extrato" at bounding box center [76, 132] width 143 height 24
click at [56, 135] on span "Extrato" at bounding box center [46, 132] width 31 height 12
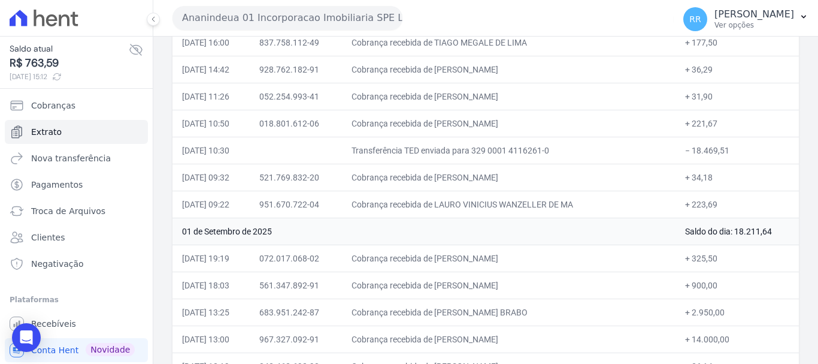
scroll to position [3746, 0]
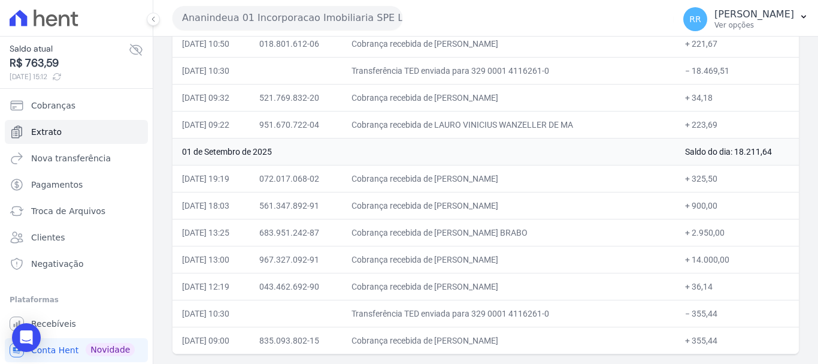
drag, startPoint x: 480, startPoint y: 229, endPoint x: 520, endPoint y: 231, distance: 39.6
click at [520, 231] on td "Cobrança recebida de [PERSON_NAME] [PERSON_NAME] [PERSON_NAME]" at bounding box center [509, 232] width 334 height 27
drag, startPoint x: 466, startPoint y: 202, endPoint x: 574, endPoint y: 250, distance: 118.0
click at [500, 265] on td "Cobrança recebida de [PERSON_NAME]" at bounding box center [509, 259] width 334 height 27
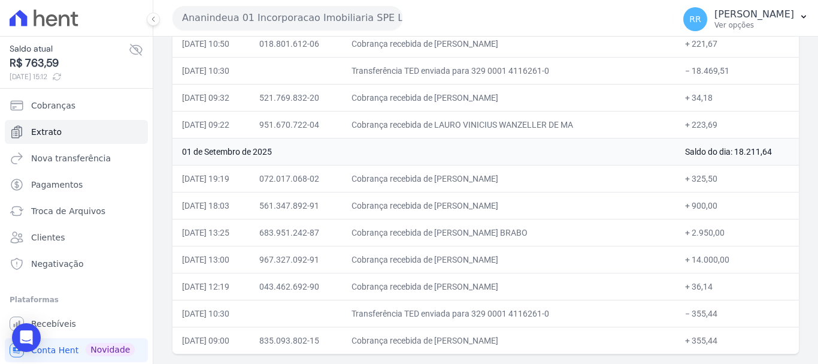
drag, startPoint x: 477, startPoint y: 336, endPoint x: 636, endPoint y: 352, distance: 160.2
click at [636, 352] on td "Cobrança recebida de [PERSON_NAME] [PERSON_NAME]" at bounding box center [509, 340] width 334 height 27
click at [507, 292] on td "Cobrança recebida de [PERSON_NAME] [PERSON_NAME]" at bounding box center [509, 286] width 334 height 27
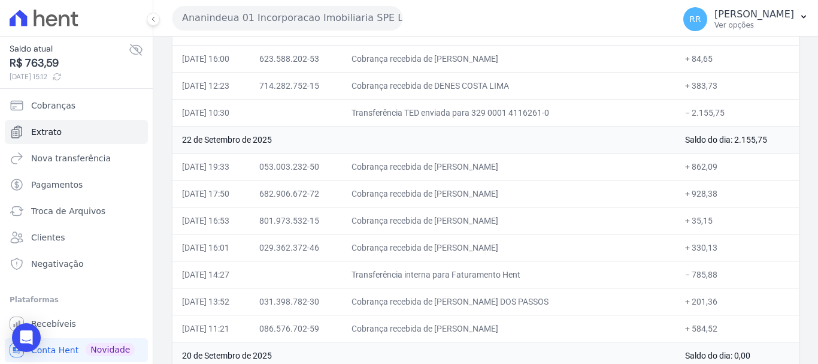
scroll to position [0, 0]
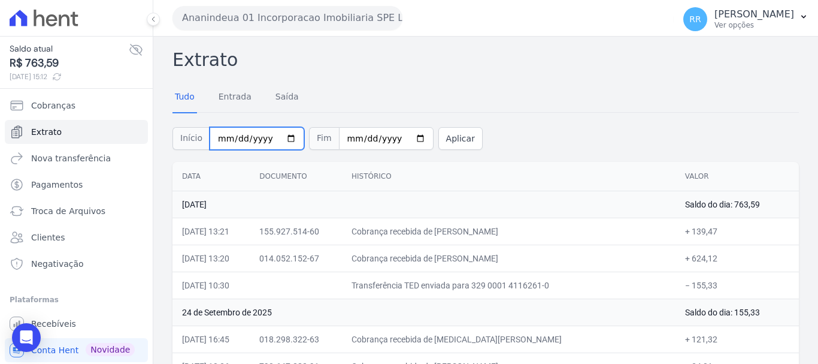
click at [221, 140] on input "2025-09-01" at bounding box center [257, 138] width 95 height 23
type input "2025-09-30"
type input "[DATE]"
click at [449, 146] on button "Aplicar" at bounding box center [461, 138] width 44 height 23
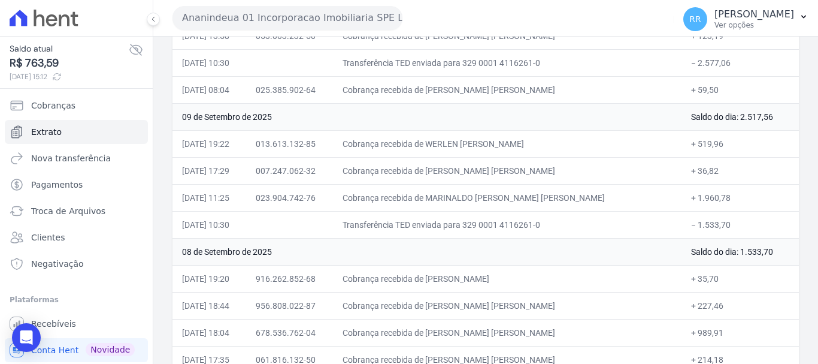
scroll to position [3854, 0]
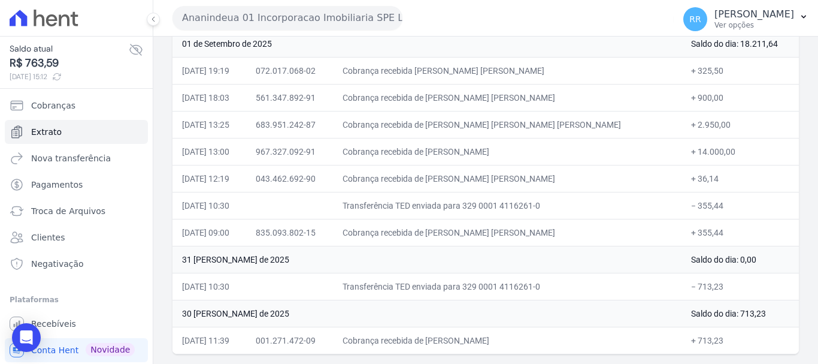
drag, startPoint x: 521, startPoint y: 337, endPoint x: 643, endPoint y: 343, distance: 122.3
click at [643, 343] on td "Cobrança recebida de [PERSON_NAME]" at bounding box center [507, 340] width 349 height 27
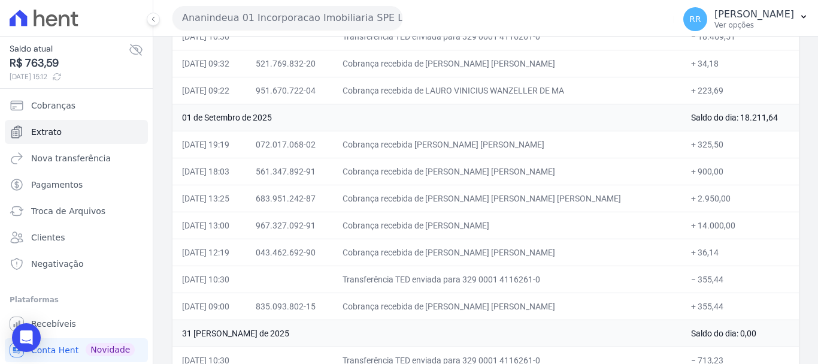
scroll to position [3554, 0]
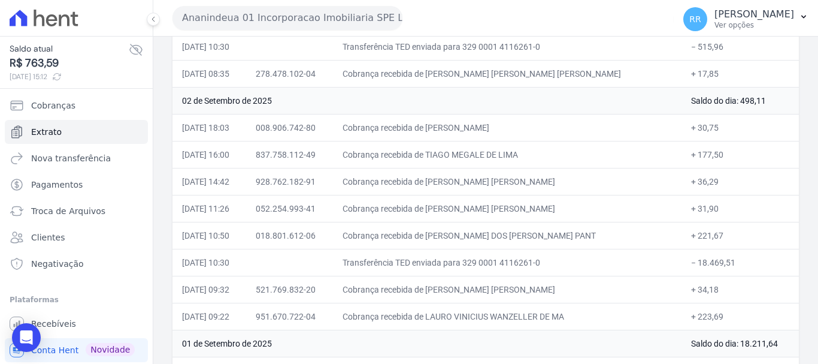
click at [303, 18] on button "Ananindeua 01 Incorporacao Imobiliaria SPE LTDA" at bounding box center [288, 18] width 230 height 24
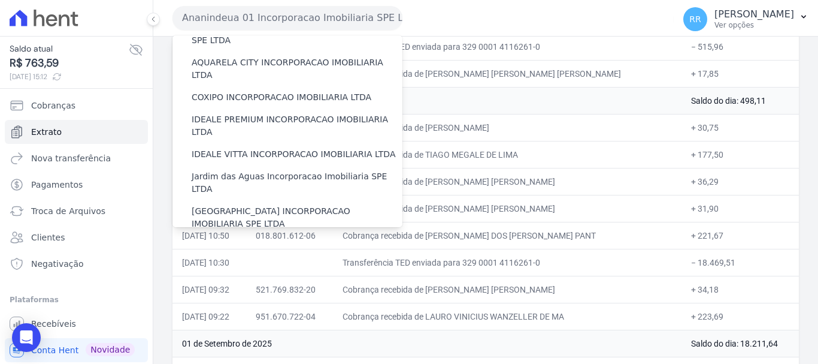
scroll to position [240, 0]
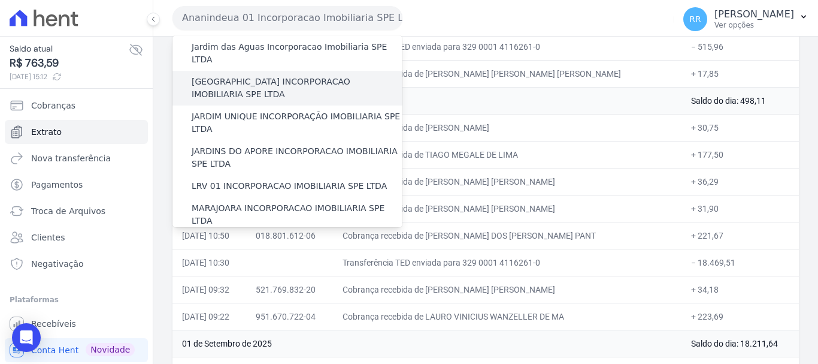
click at [291, 75] on label "[GEOGRAPHIC_DATA] INCORPORACAO IMOBILIARIA SPE LTDA" at bounding box center [297, 87] width 211 height 25
click at [0, 0] on input "[GEOGRAPHIC_DATA] INCORPORACAO IMOBILIARIA SPE LTDA" at bounding box center [0, 0] width 0 height 0
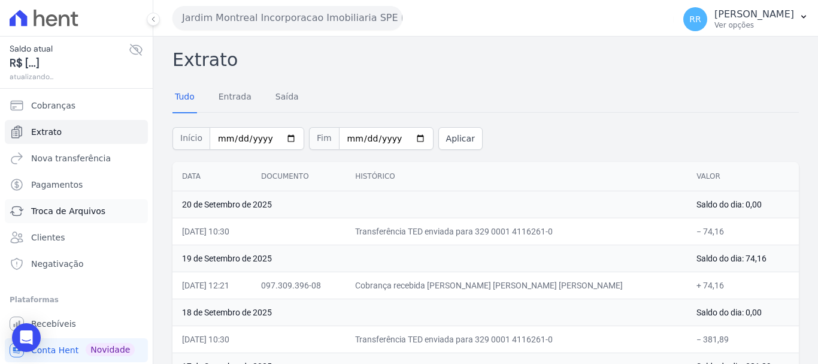
click at [68, 210] on span "Troca de Arquivos" at bounding box center [68, 211] width 74 height 12
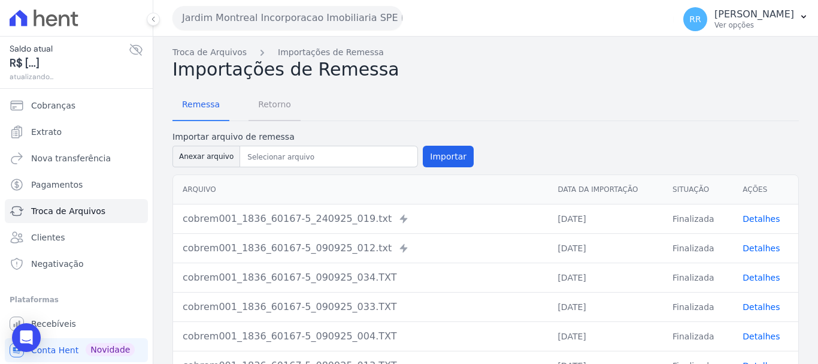
click at [255, 94] on span "Retorno" at bounding box center [274, 104] width 47 height 24
click at [262, 103] on span "Retorno" at bounding box center [274, 104] width 47 height 24
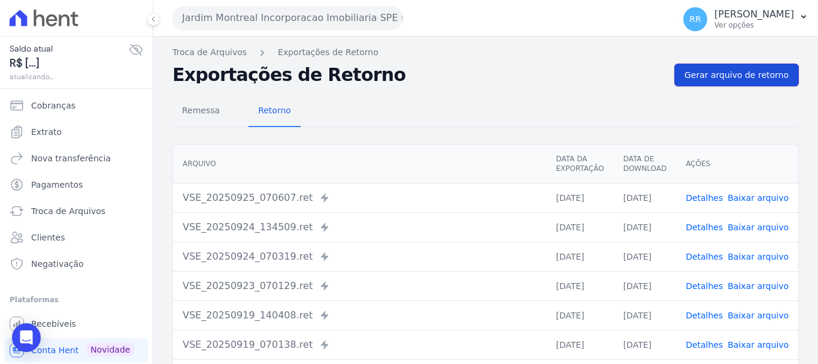
click at [711, 76] on span "Gerar arquivo de retorno" at bounding box center [737, 75] width 104 height 12
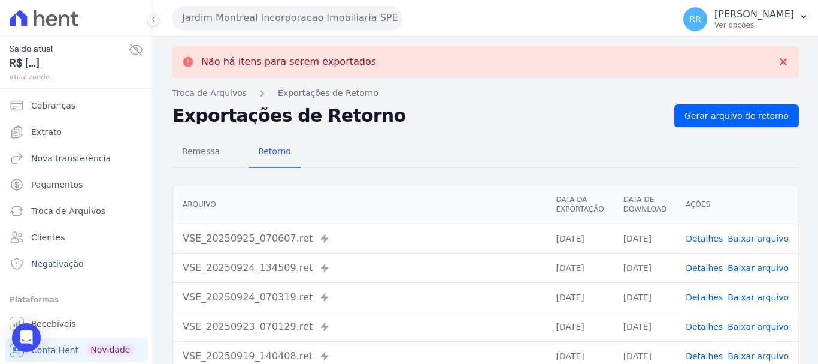
click at [702, 234] on link "Detalhes" at bounding box center [704, 239] width 37 height 10
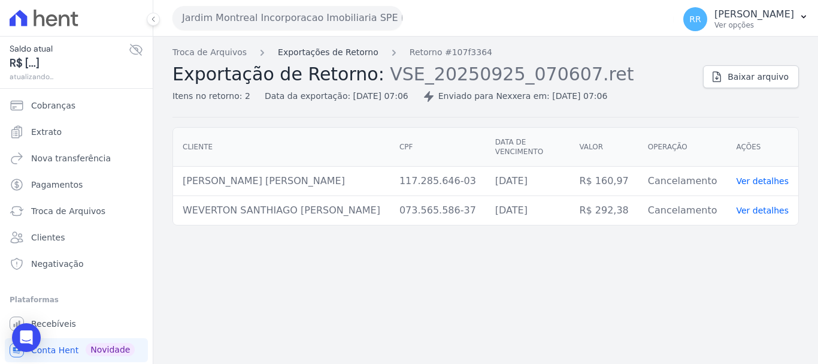
click at [347, 56] on link "Exportações de Retorno" at bounding box center [328, 52] width 101 height 13
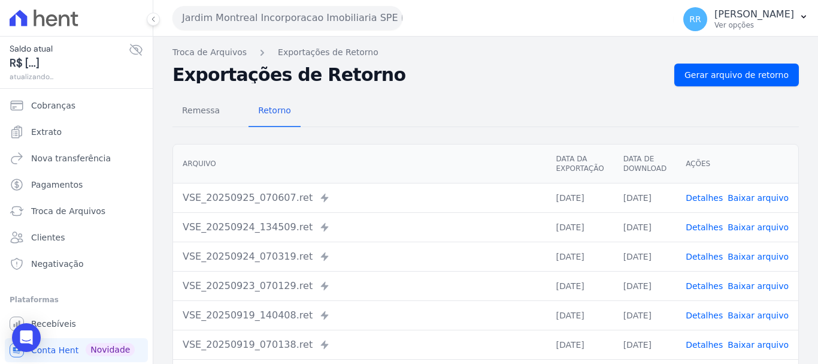
click at [705, 229] on link "Detalhes" at bounding box center [704, 227] width 37 height 10
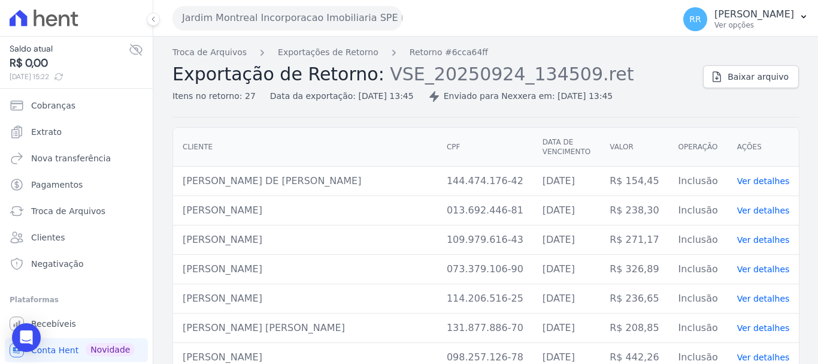
click at [330, 20] on button "Jardim Montreal Incorporacao Imobiliaria SPE LTDA" at bounding box center [288, 18] width 230 height 24
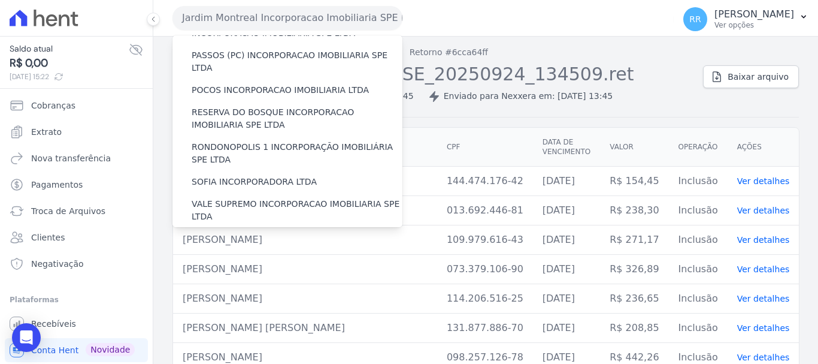
scroll to position [403, 0]
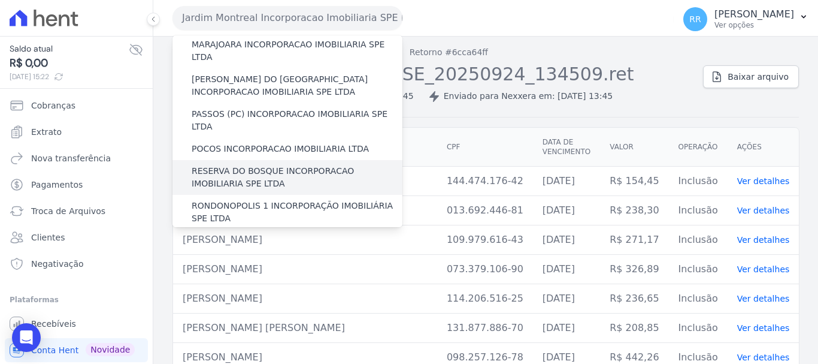
click at [252, 160] on div "RESERVA DO BOSQUE INCORPORACAO IMOBILIARIA SPE LTDA" at bounding box center [288, 177] width 230 height 35
click at [285, 165] on label "RESERVA DO BOSQUE INCORPORACAO IMOBILIARIA SPE LTDA" at bounding box center [297, 177] width 211 height 25
click at [0, 0] on input "RESERVA DO BOSQUE INCORPORACAO IMOBILIARIA SPE LTDA" at bounding box center [0, 0] width 0 height 0
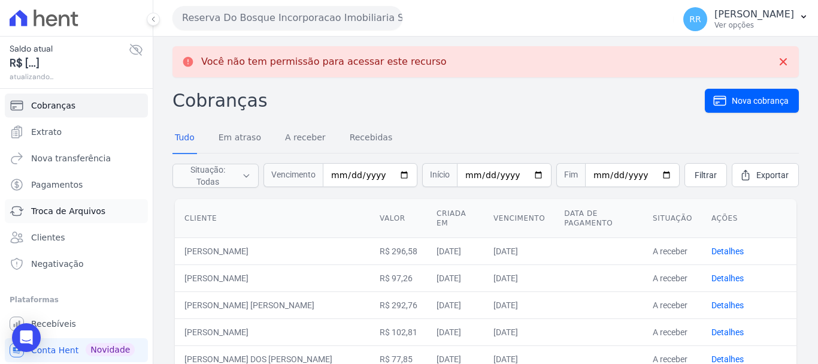
click at [83, 213] on span "Troca de Arquivos" at bounding box center [68, 211] width 74 height 12
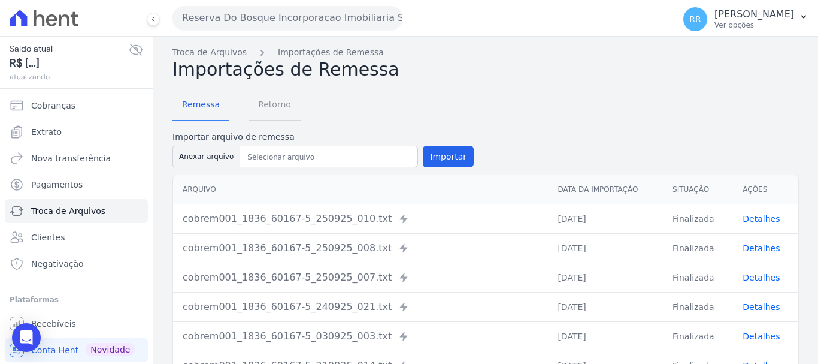
click at [282, 113] on span "Retorno" at bounding box center [274, 104] width 47 height 24
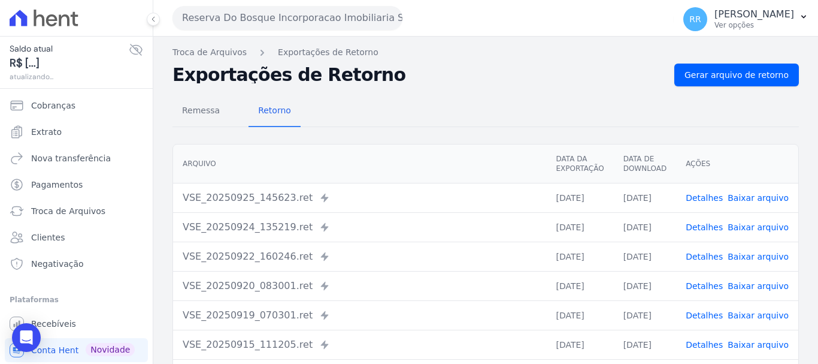
click at [714, 201] on link "Detalhes" at bounding box center [704, 198] width 37 height 10
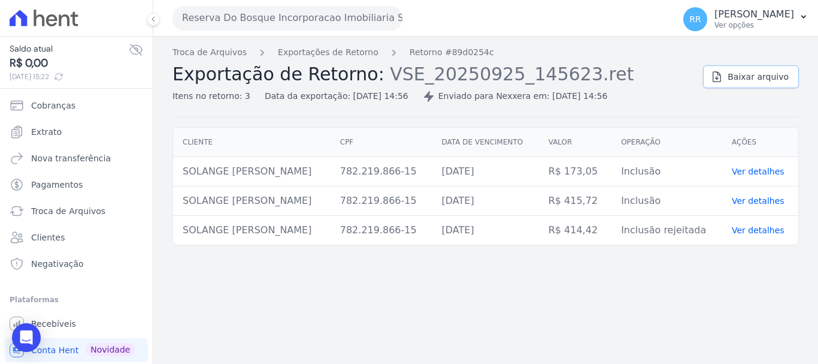
click at [716, 78] on link "Baixar arquivo" at bounding box center [751, 76] width 96 height 23
click at [216, 13] on button "Reserva Do Bosque Incorporacao Imobiliaria SPE LTDA" at bounding box center [288, 18] width 230 height 24
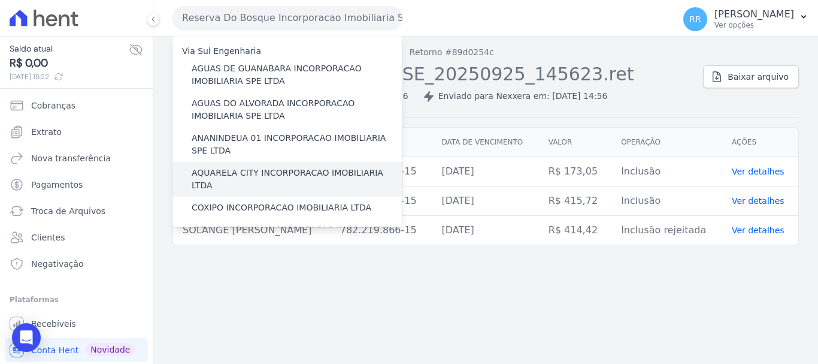
click at [299, 175] on label "AQUARELA CITY INCORPORACAO IMOBILIARIA LTDA" at bounding box center [297, 179] width 211 height 25
click at [0, 0] on input "AQUARELA CITY INCORPORACAO IMOBILIARIA LTDA" at bounding box center [0, 0] width 0 height 0
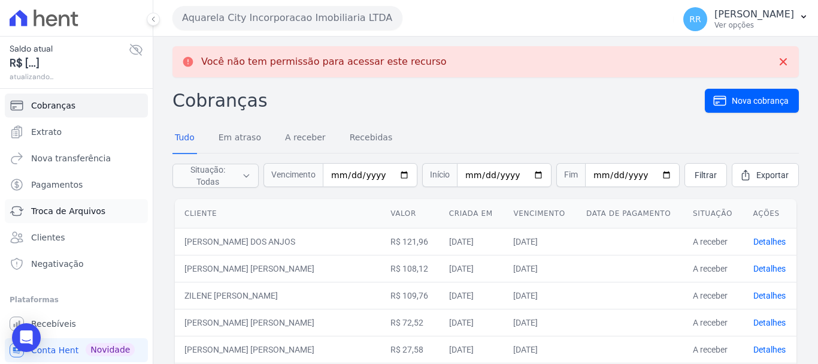
click at [55, 216] on span "Troca de Arquivos" at bounding box center [68, 211] width 74 height 12
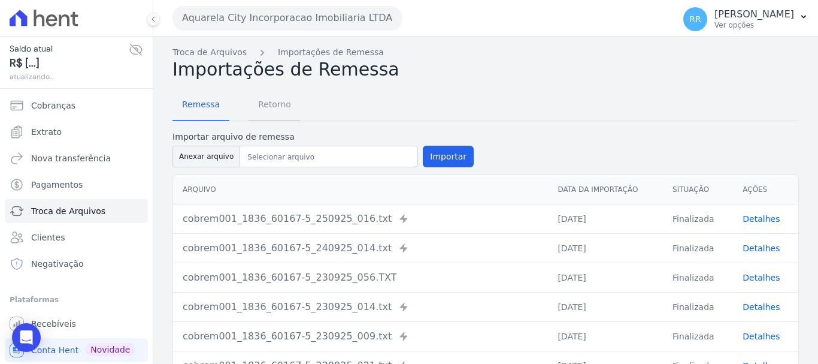
click at [280, 92] on span "Retorno" at bounding box center [274, 104] width 47 height 24
click at [279, 105] on span "Retorno" at bounding box center [274, 104] width 47 height 24
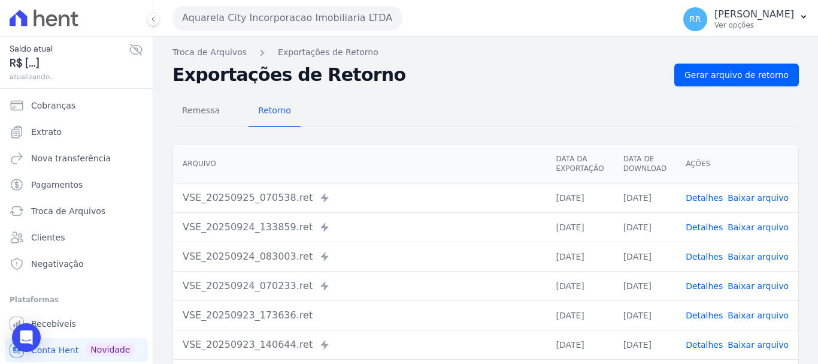
click at [703, 198] on link "Detalhes" at bounding box center [704, 198] width 37 height 10
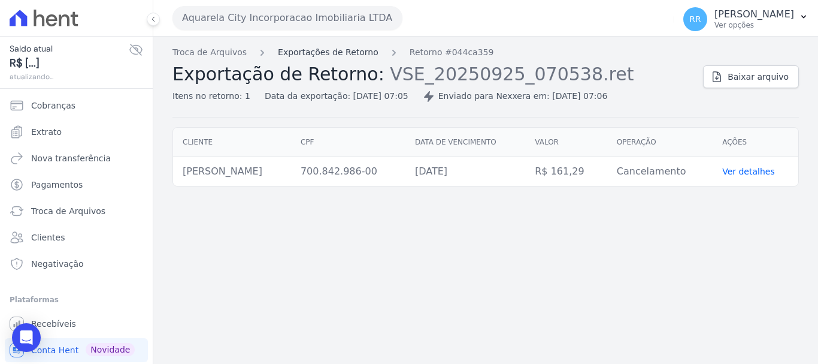
click at [331, 53] on link "Exportações de Retorno" at bounding box center [328, 52] width 101 height 13
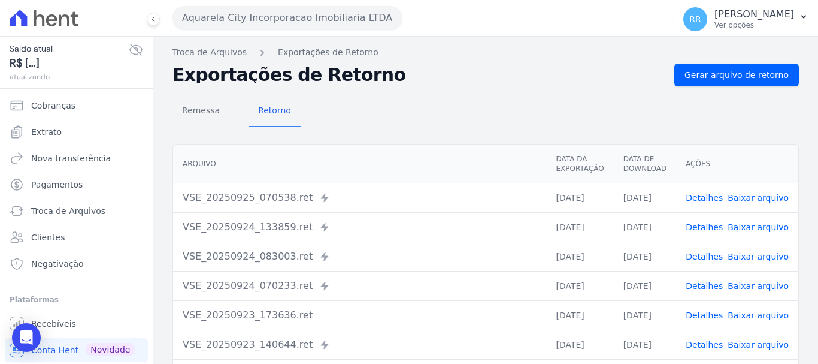
click at [706, 226] on link "Detalhes" at bounding box center [704, 227] width 37 height 10
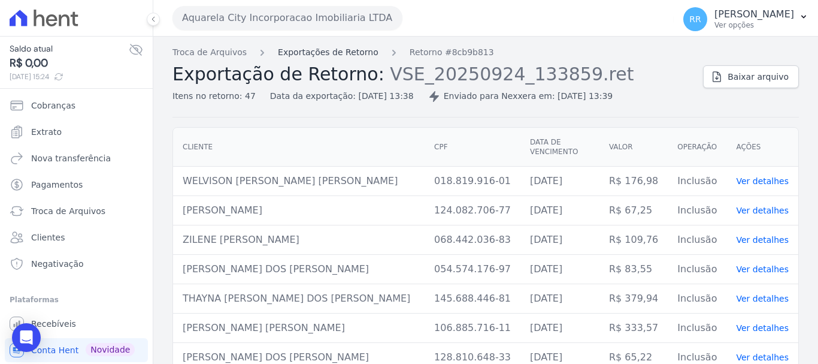
click at [348, 55] on link "Exportações de Retorno" at bounding box center [328, 52] width 101 height 13
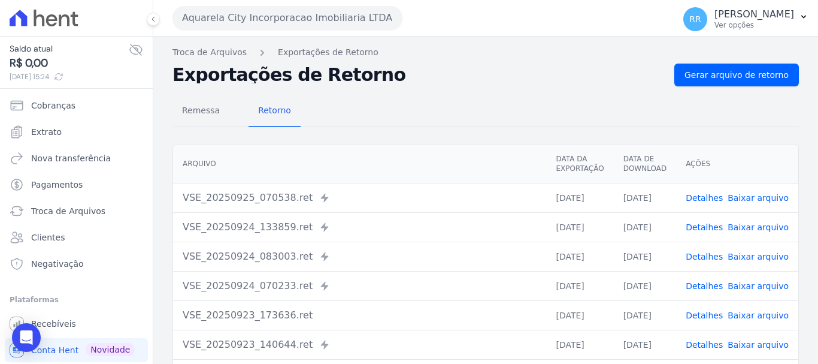
drag, startPoint x: 706, startPoint y: 189, endPoint x: 706, endPoint y: 196, distance: 7.2
click at [706, 192] on td "Detalhes Baixar arquivo" at bounding box center [737, 197] width 122 height 29
click at [706, 196] on link "Detalhes" at bounding box center [704, 198] width 37 height 10
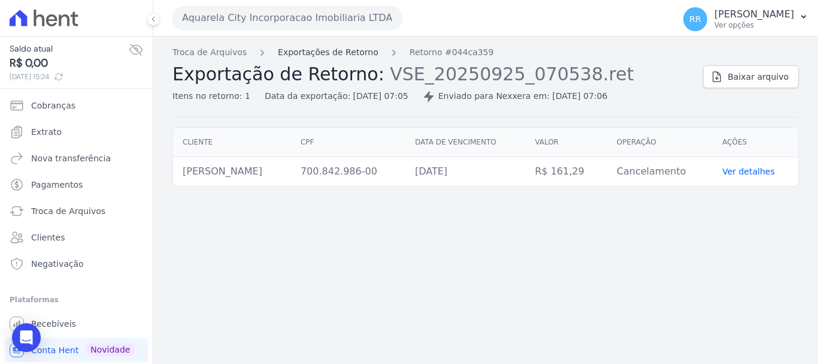
click at [358, 58] on link "Exportações de Retorno" at bounding box center [328, 52] width 101 height 13
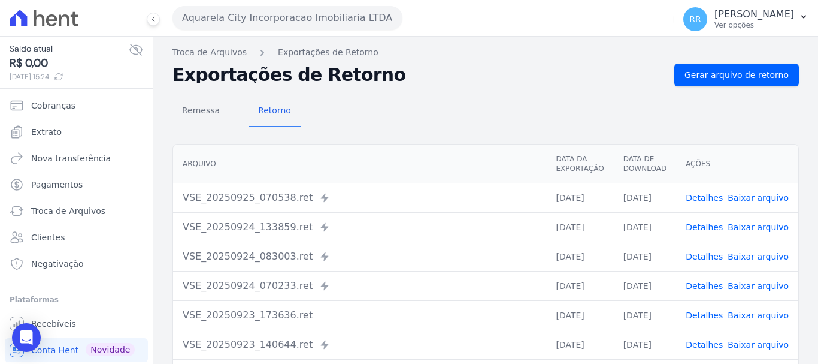
click at [237, 28] on button "Aquarela City Incorporacao Imobiliaria LTDA" at bounding box center [288, 18] width 230 height 24
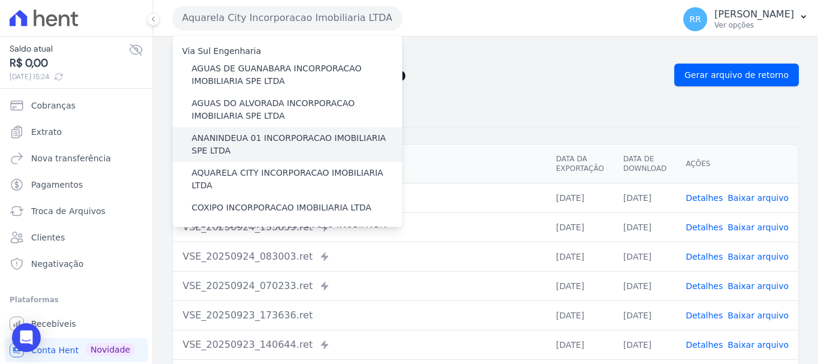
click at [261, 150] on label "ANANINDEUA 01 INCORPORACAO IMOBILIARIA SPE LTDA" at bounding box center [297, 144] width 211 height 25
click at [0, 0] on input "ANANINDEUA 01 INCORPORACAO IMOBILIARIA SPE LTDA" at bounding box center [0, 0] width 0 height 0
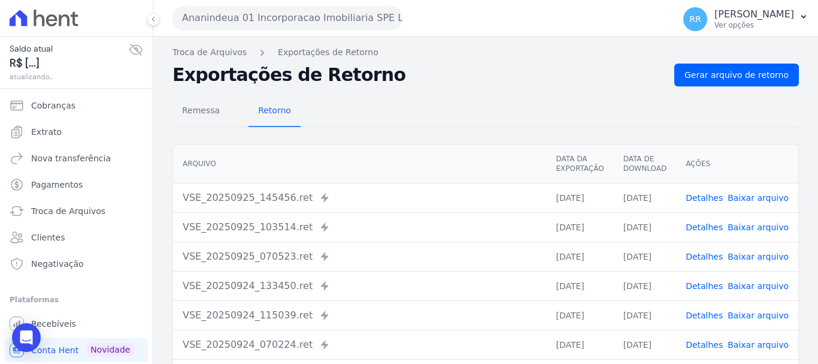
click at [703, 197] on link "Detalhes" at bounding box center [704, 198] width 37 height 10
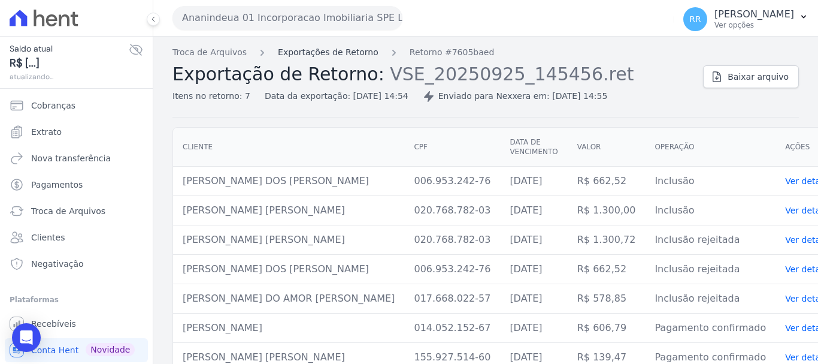
click at [350, 50] on link "Exportações de Retorno" at bounding box center [328, 52] width 101 height 13
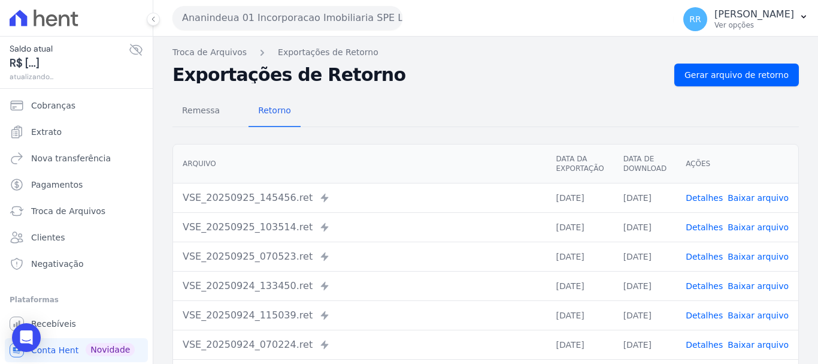
click at [710, 225] on link "Detalhes" at bounding box center [704, 227] width 37 height 10
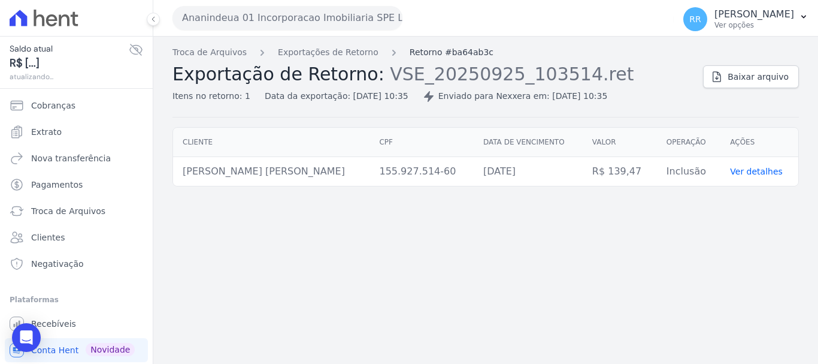
click at [428, 47] on link "Retorno #ba64ab3c" at bounding box center [452, 52] width 84 height 13
click at [348, 53] on link "Exportações de Retorno" at bounding box center [328, 52] width 101 height 13
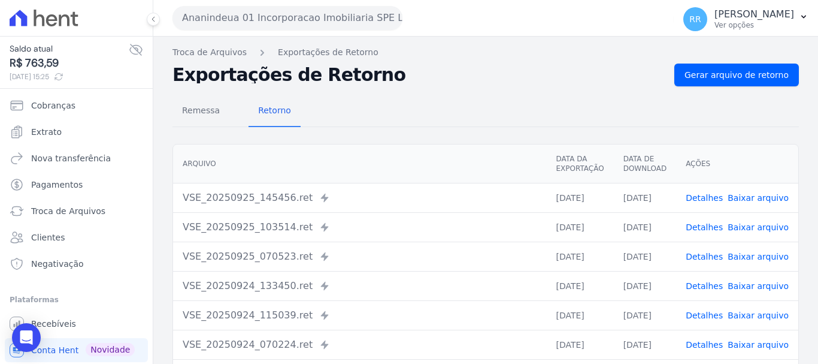
click at [703, 263] on td "Detalhes Baixar arquivo" at bounding box center [737, 255] width 122 height 29
click at [708, 253] on link "Detalhes" at bounding box center [704, 257] width 37 height 10
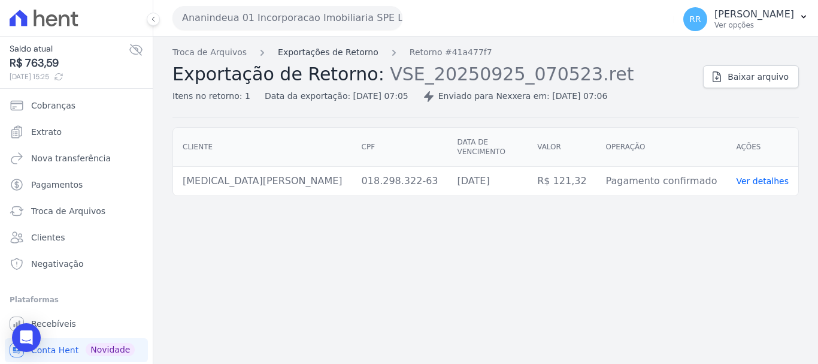
click at [331, 52] on link "Exportações de Retorno" at bounding box center [328, 52] width 101 height 13
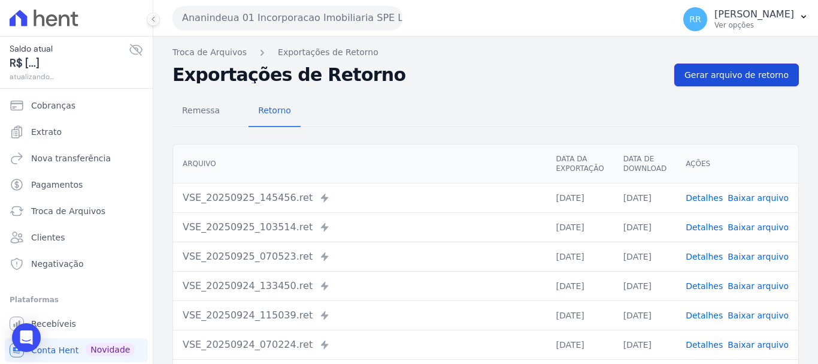
click at [703, 81] on link "Gerar arquivo de retorno" at bounding box center [737, 75] width 125 height 23
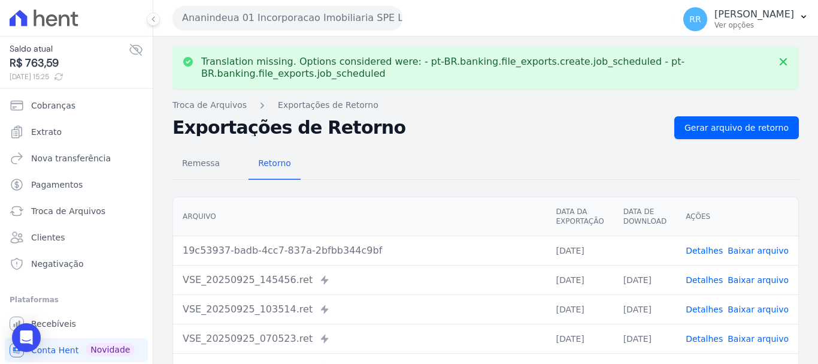
click at [714, 247] on link "Detalhes" at bounding box center [704, 251] width 37 height 10
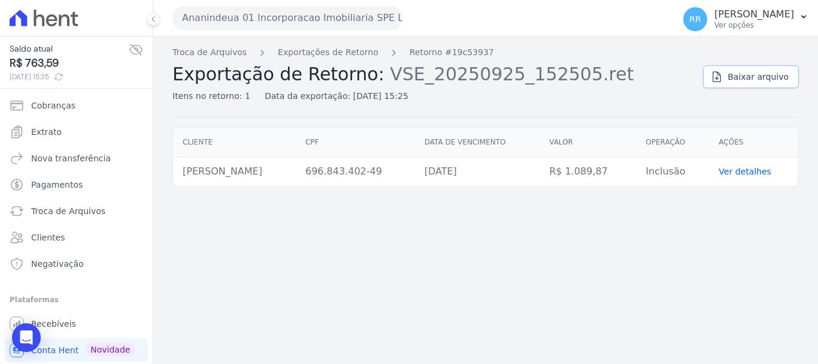
click at [757, 72] on span "Baixar arquivo" at bounding box center [758, 77] width 61 height 12
click at [546, 243] on div "Troca de Arquivos Exportações de Retorno Retorno #19c53937 Exportação de Retorn…" at bounding box center [485, 200] width 665 height 327
click at [246, 19] on button "Ananindeua 01 Incorporacao Imobiliaria SPE LTDA" at bounding box center [288, 18] width 230 height 24
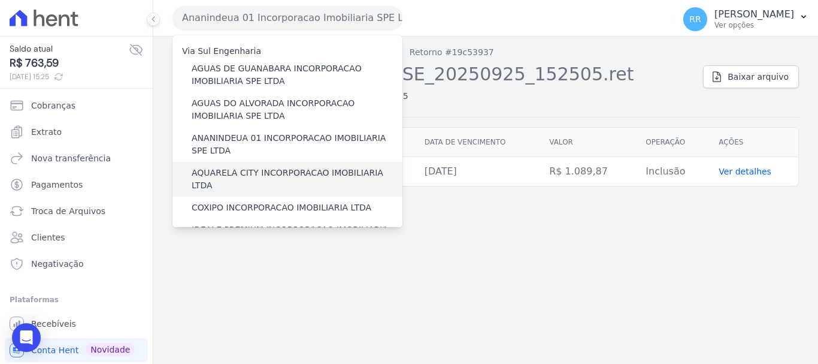
click at [260, 176] on label "AQUARELA CITY INCORPORACAO IMOBILIARIA LTDA" at bounding box center [297, 179] width 211 height 25
click at [0, 0] on input "AQUARELA CITY INCORPORACAO IMOBILIARIA LTDA" at bounding box center [0, 0] width 0 height 0
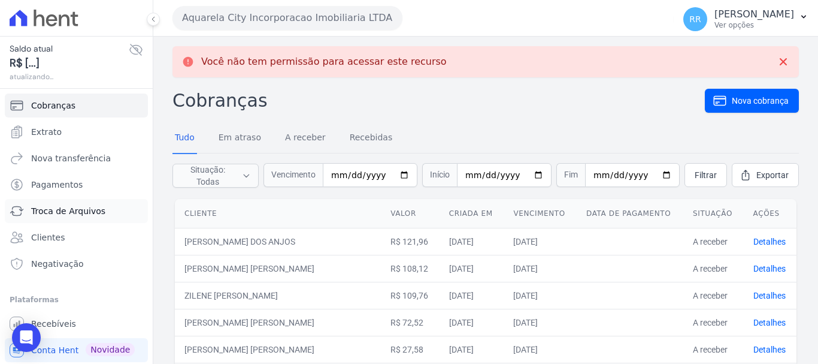
click at [35, 218] on link "Troca de Arquivos" at bounding box center [76, 211] width 143 height 24
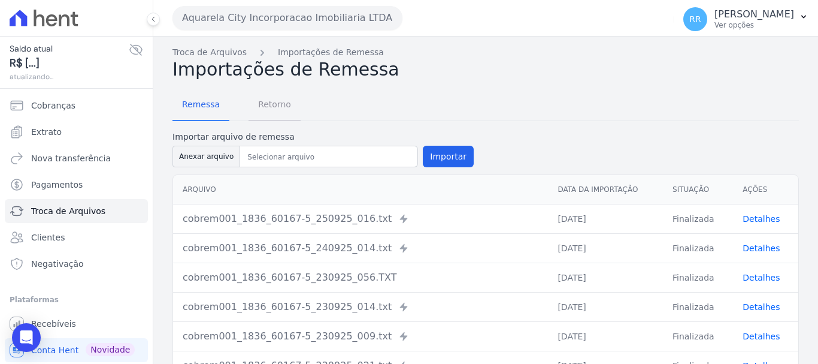
click at [268, 106] on span "Retorno" at bounding box center [274, 104] width 47 height 24
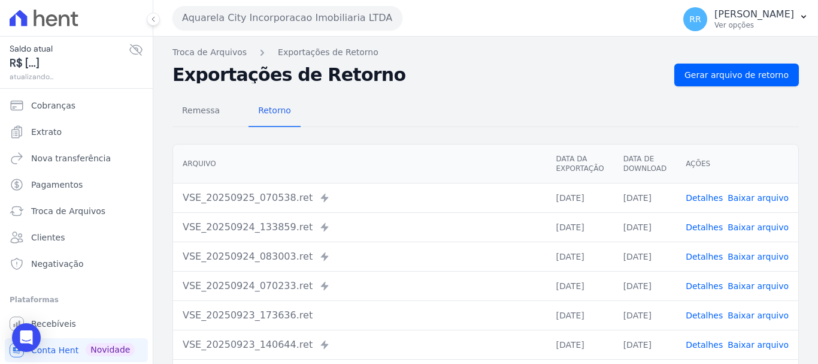
click at [703, 196] on link "Detalhes" at bounding box center [704, 198] width 37 height 10
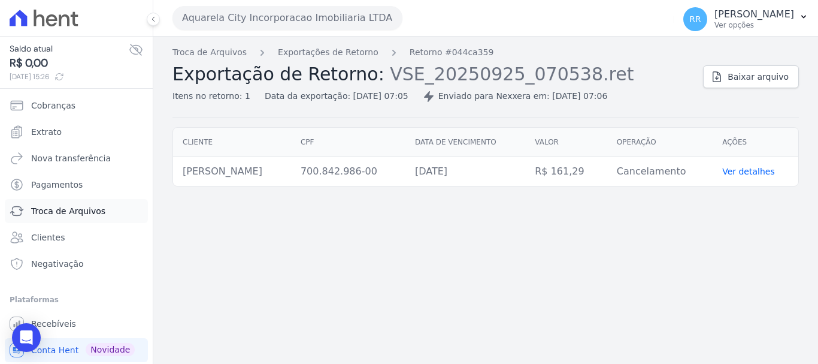
click at [75, 216] on span "Troca de Arquivos" at bounding box center [68, 211] width 74 height 12
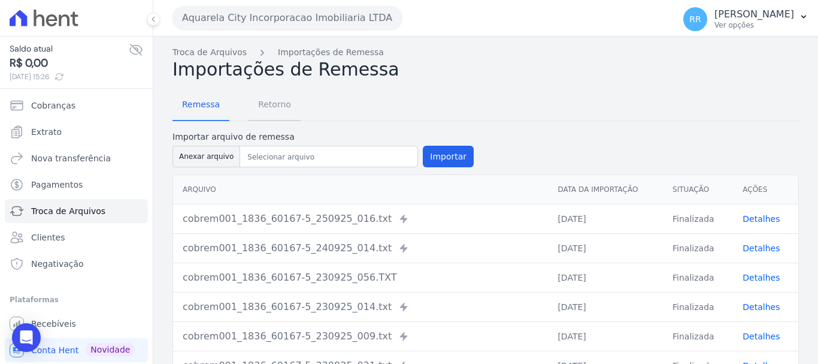
click at [271, 104] on span "Retorno" at bounding box center [274, 104] width 47 height 24
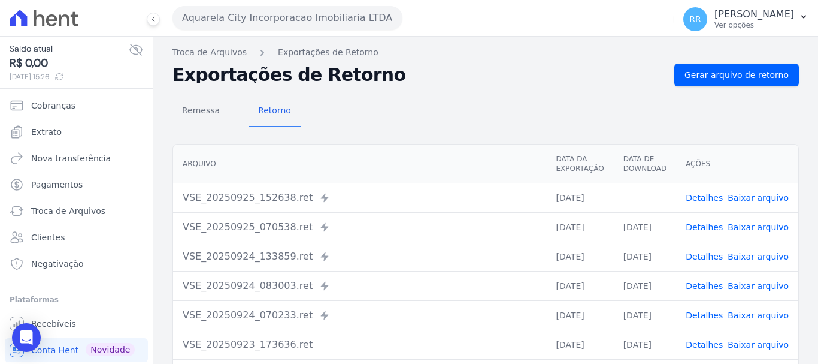
click at [717, 201] on link "Detalhes" at bounding box center [704, 198] width 37 height 10
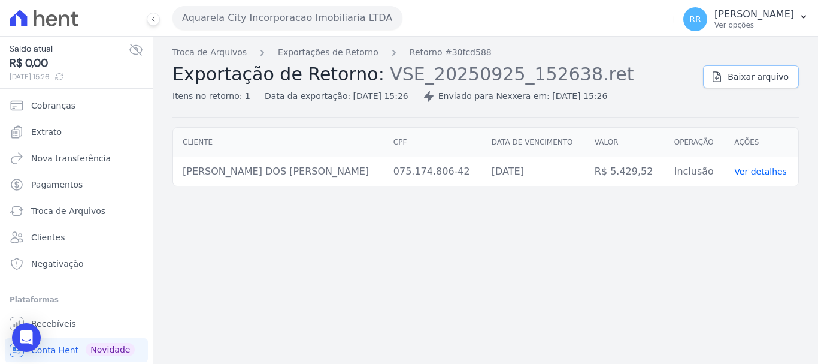
drag, startPoint x: 752, startPoint y: 83, endPoint x: 729, endPoint y: 93, distance: 26.0
click at [751, 85] on link "Baixar arquivo" at bounding box center [751, 76] width 96 height 23
click at [790, 77] on link "Baixar arquivo" at bounding box center [751, 76] width 96 height 23
click at [735, 75] on span "Baixar arquivo" at bounding box center [758, 77] width 61 height 12
drag, startPoint x: 740, startPoint y: 78, endPoint x: 721, endPoint y: 86, distance: 19.9
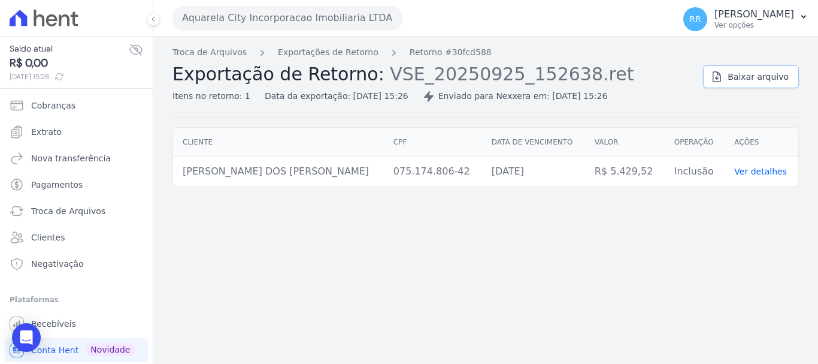
click at [739, 80] on span "Baixar arquivo" at bounding box center [758, 77] width 61 height 12
